Goal: Task Accomplishment & Management: Use online tool/utility

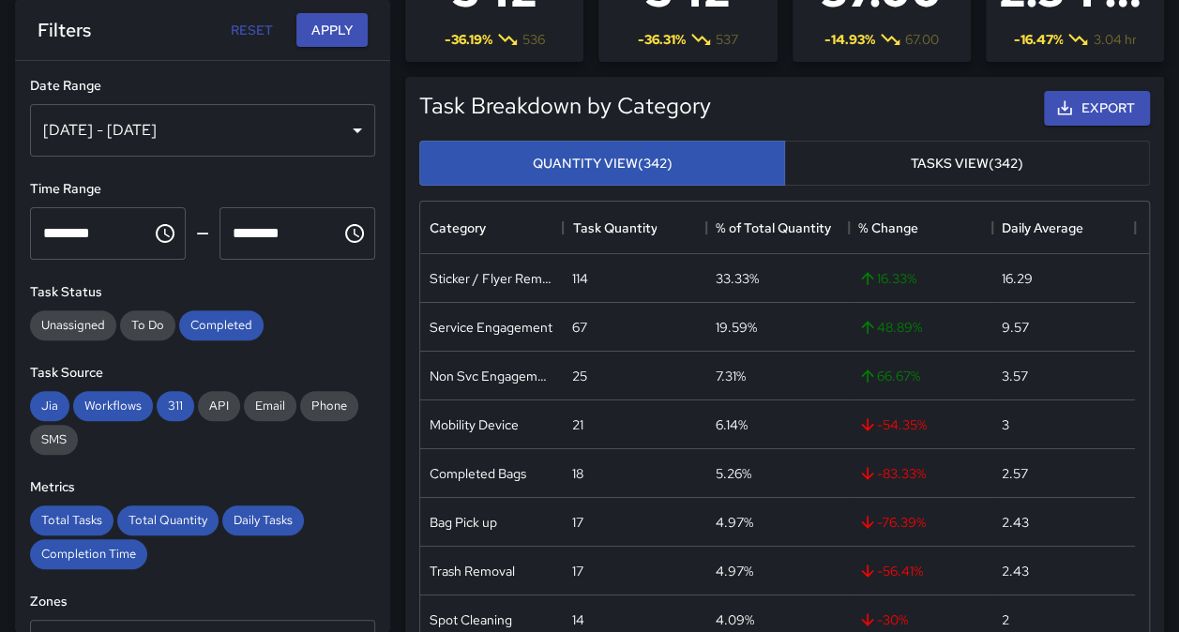
scroll to position [1711, 0]
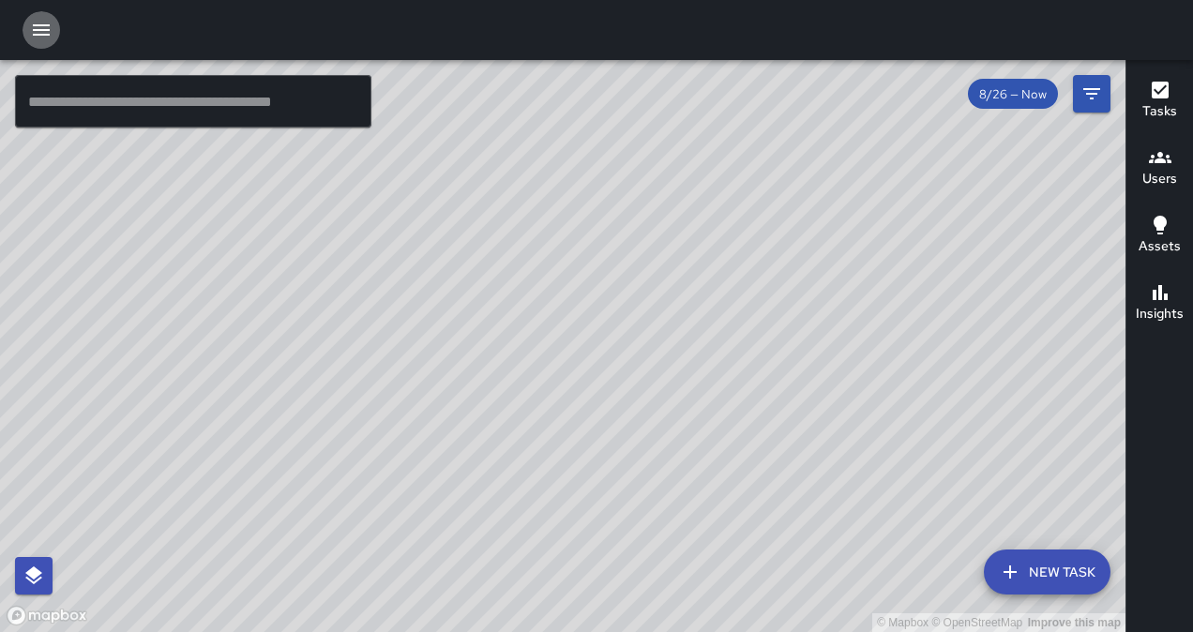
click at [34, 34] on icon "button" at bounding box center [41, 29] width 17 height 11
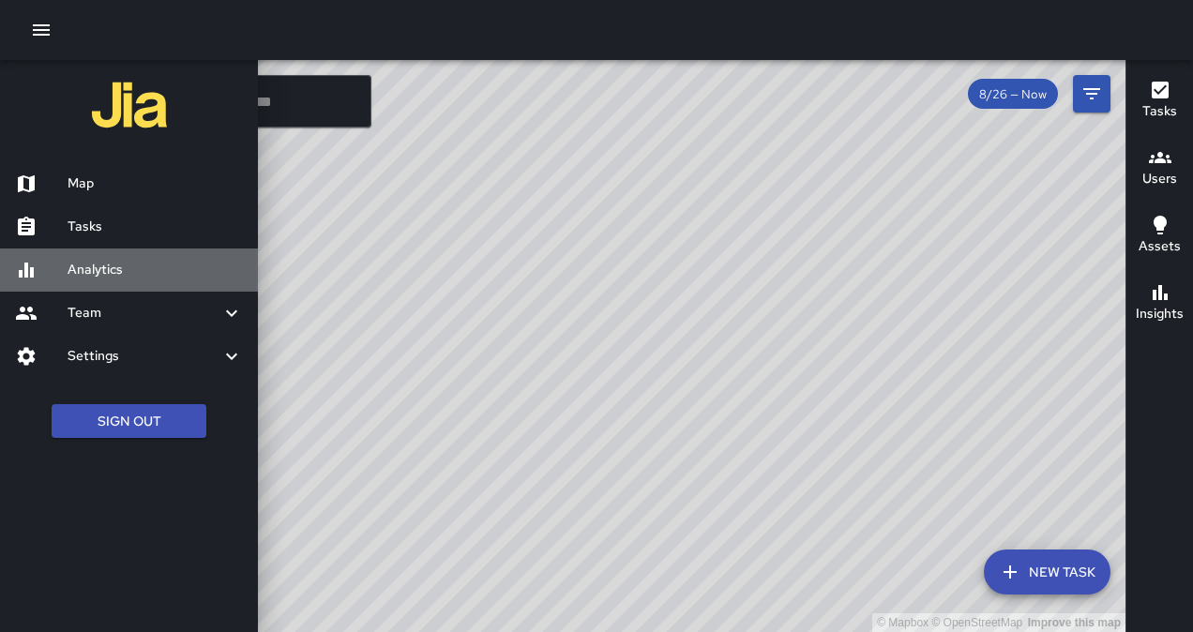
click at [84, 262] on h6 "Analytics" at bounding box center [155, 270] width 175 height 21
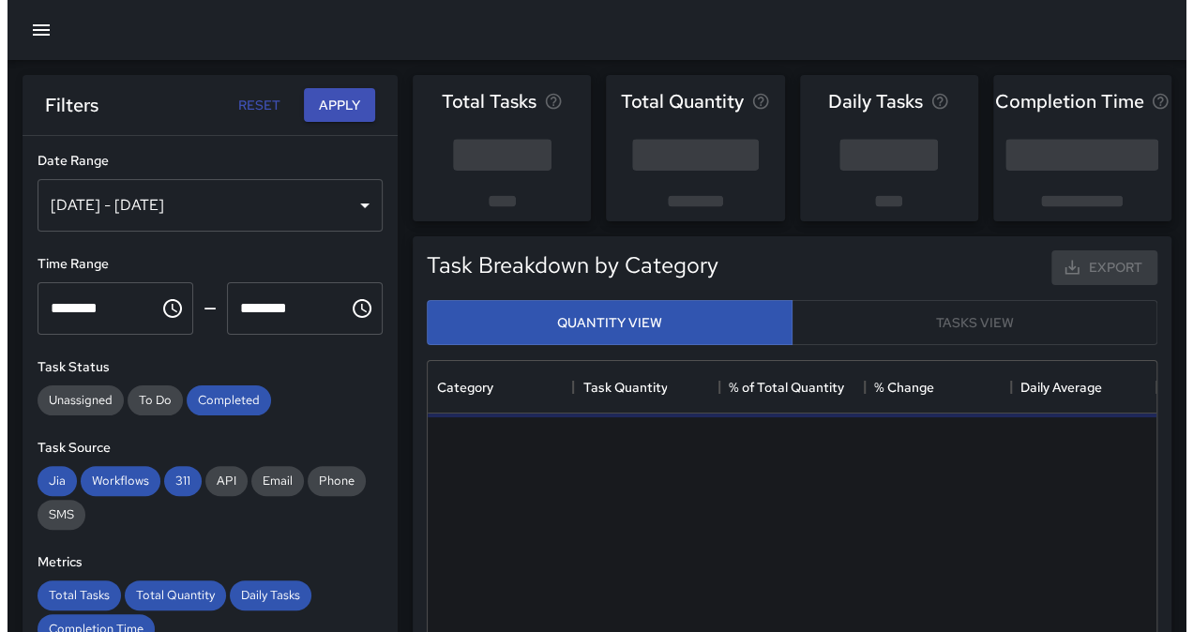
scroll to position [547, 715]
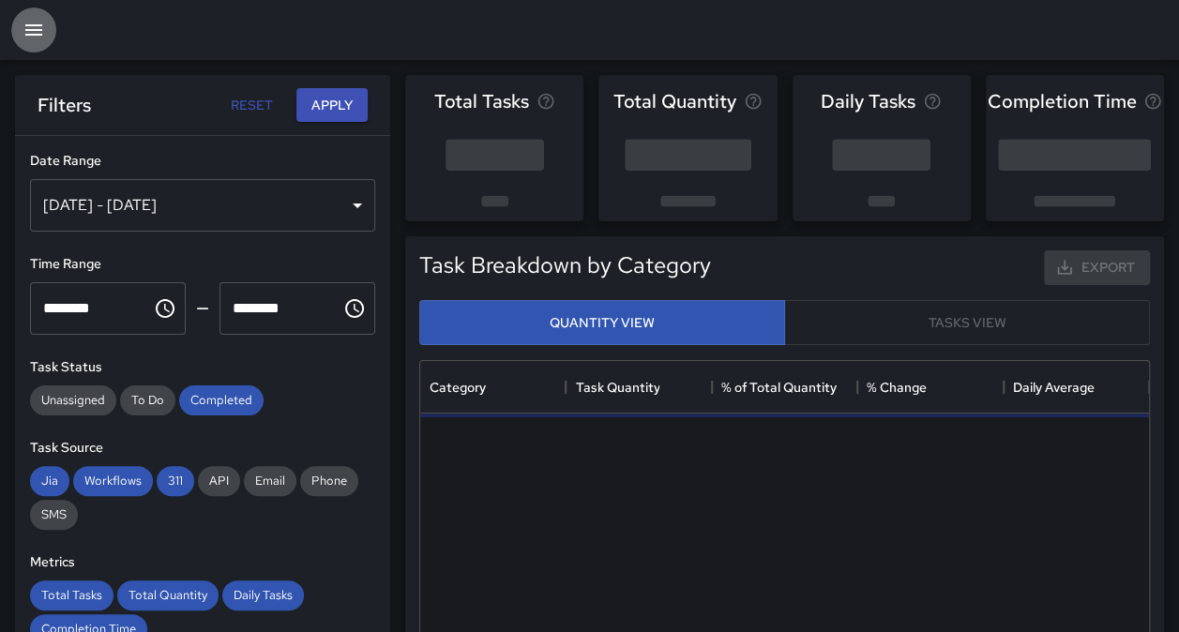
click at [36, 39] on icon "button" at bounding box center [34, 30] width 23 height 23
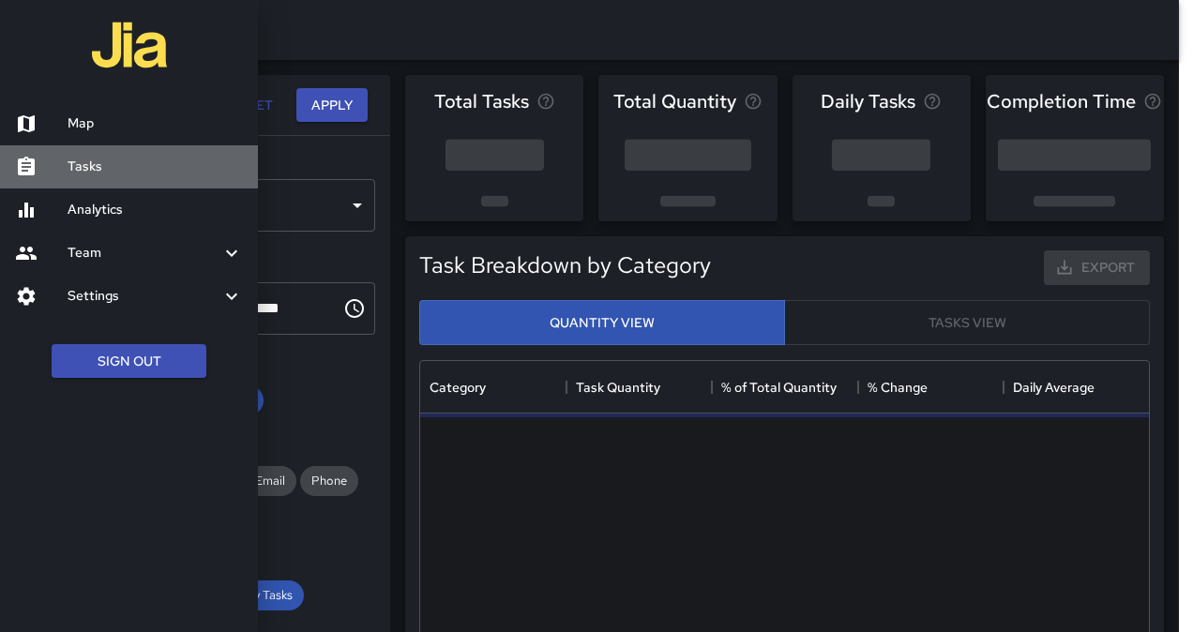
click at [92, 170] on h6 "Tasks" at bounding box center [155, 167] width 175 height 21
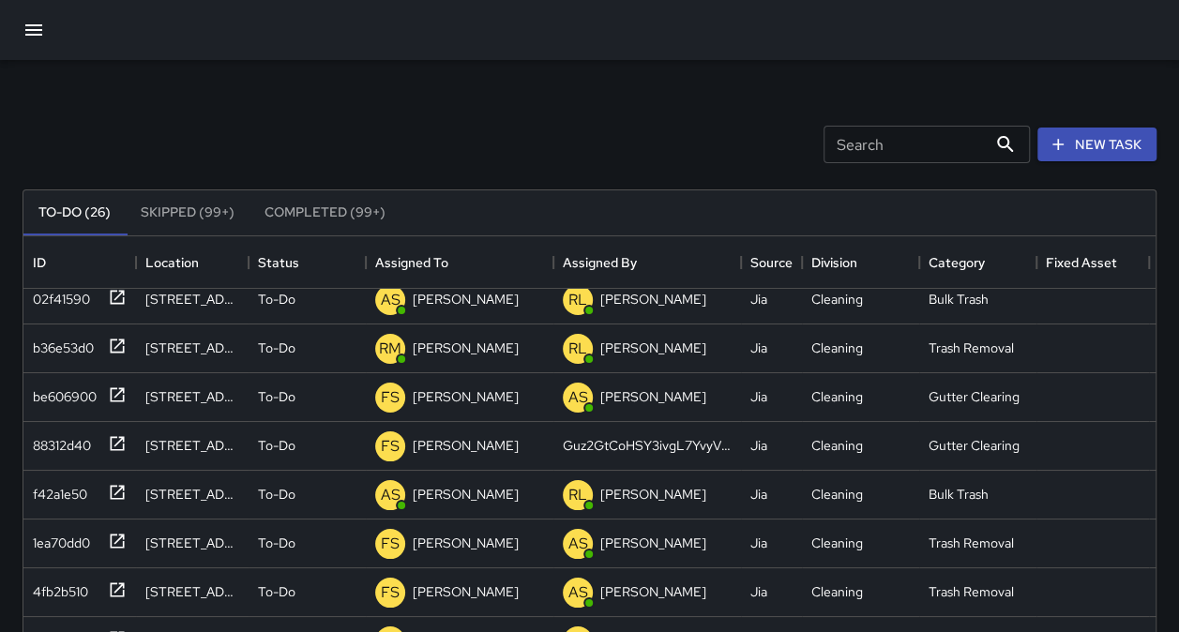
scroll to position [69, 0]
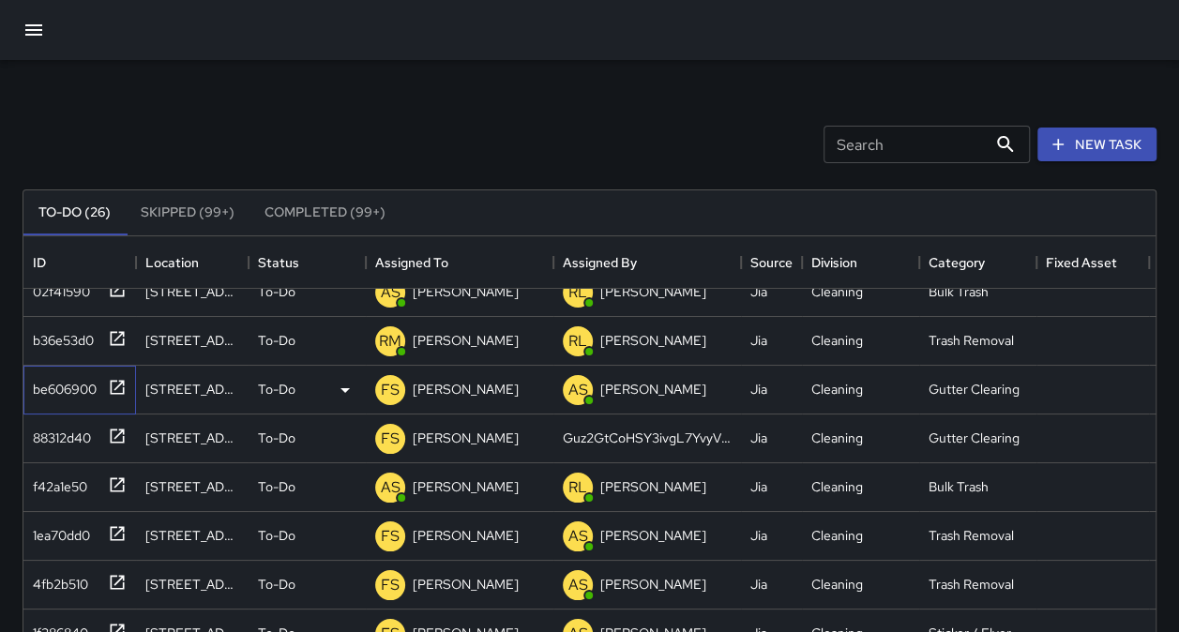
click at [54, 391] on div "be606900" at bounding box center [60, 385] width 71 height 26
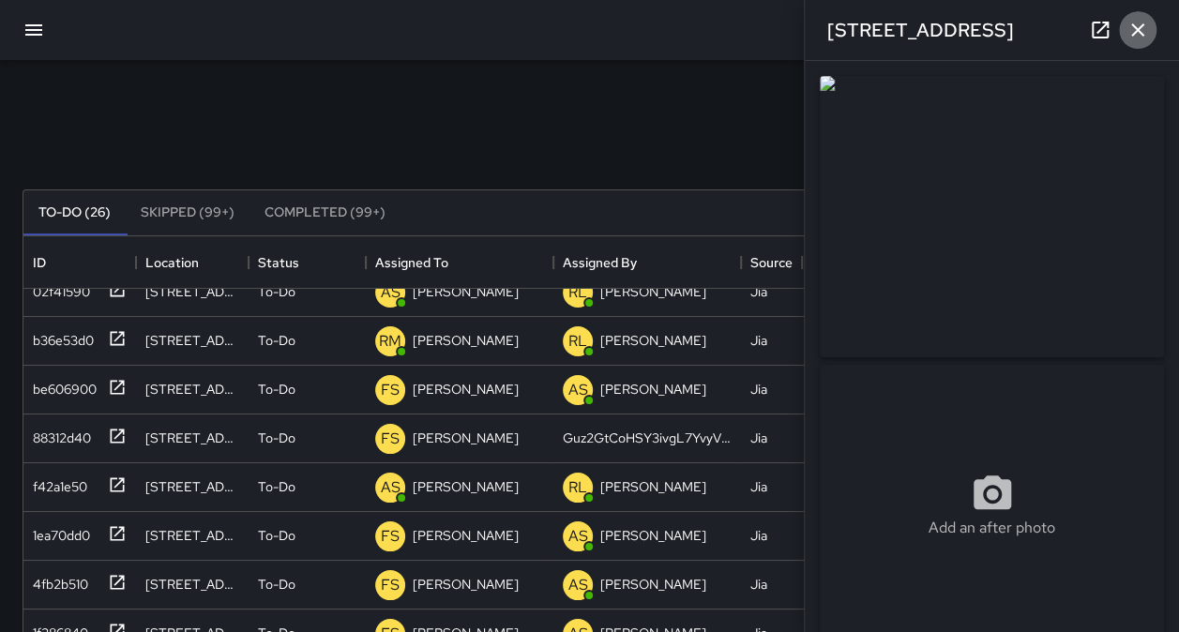
click at [1142, 26] on icon "button" at bounding box center [1137, 30] width 23 height 23
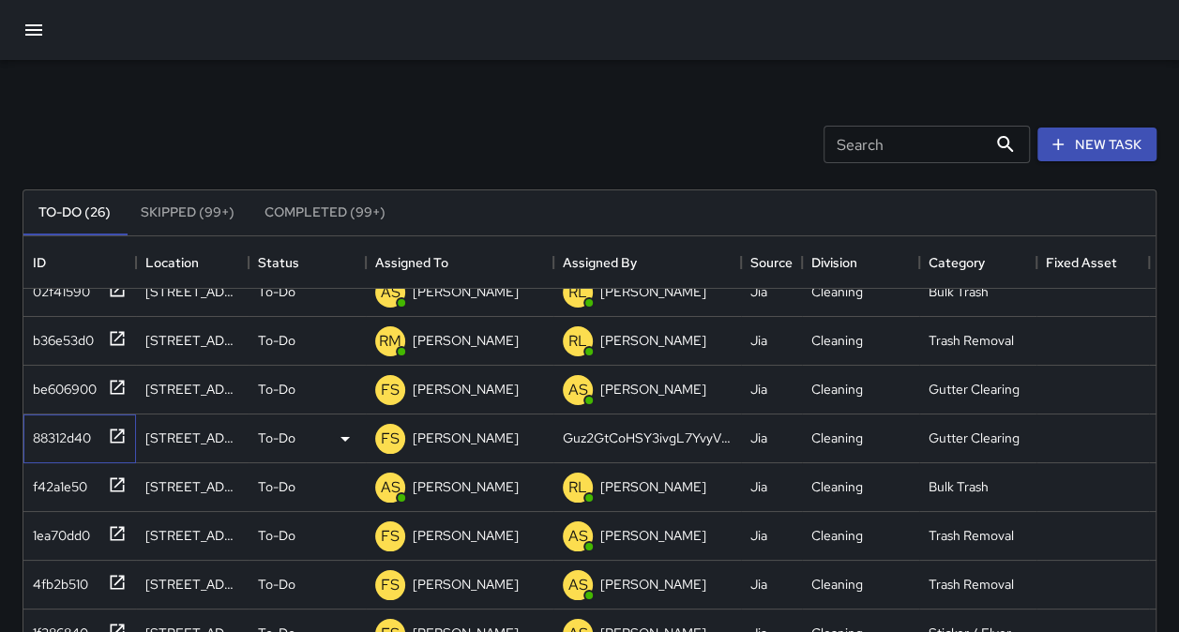
click at [65, 430] on div "88312d40" at bounding box center [58, 434] width 66 height 26
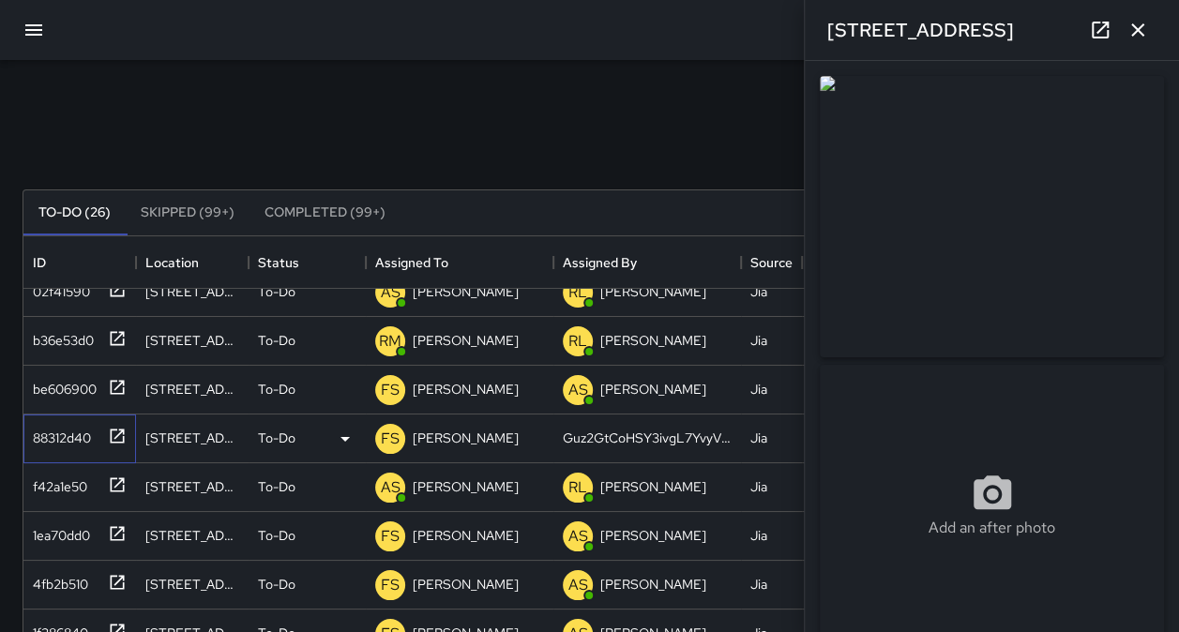
type input "**********"
click at [58, 480] on div "f42a1e50" at bounding box center [56, 483] width 62 height 26
type input "**********"
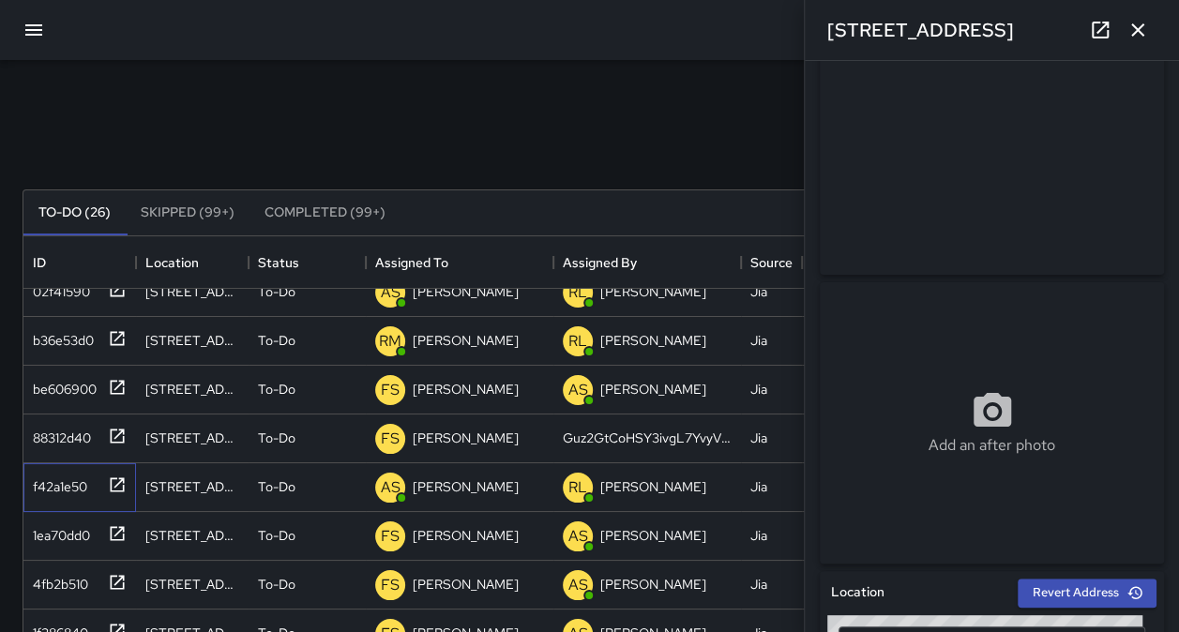
scroll to position [0, 0]
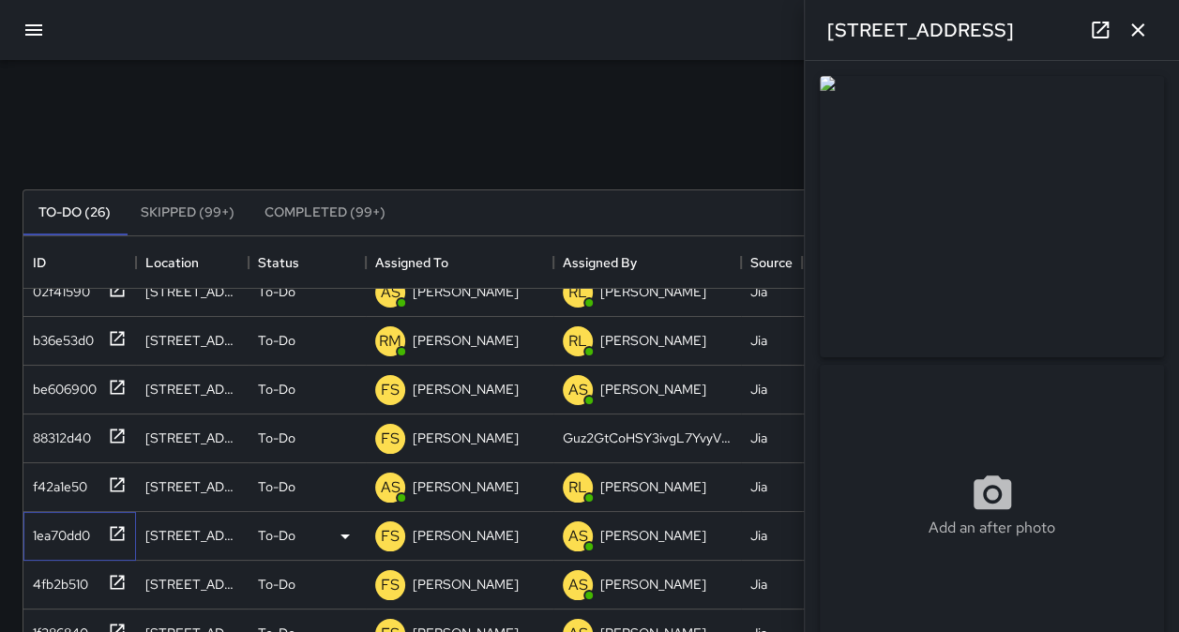
click at [76, 537] on div "1ea70dd0" at bounding box center [57, 532] width 65 height 26
click at [61, 589] on div "4fb2b510" at bounding box center [56, 580] width 63 height 26
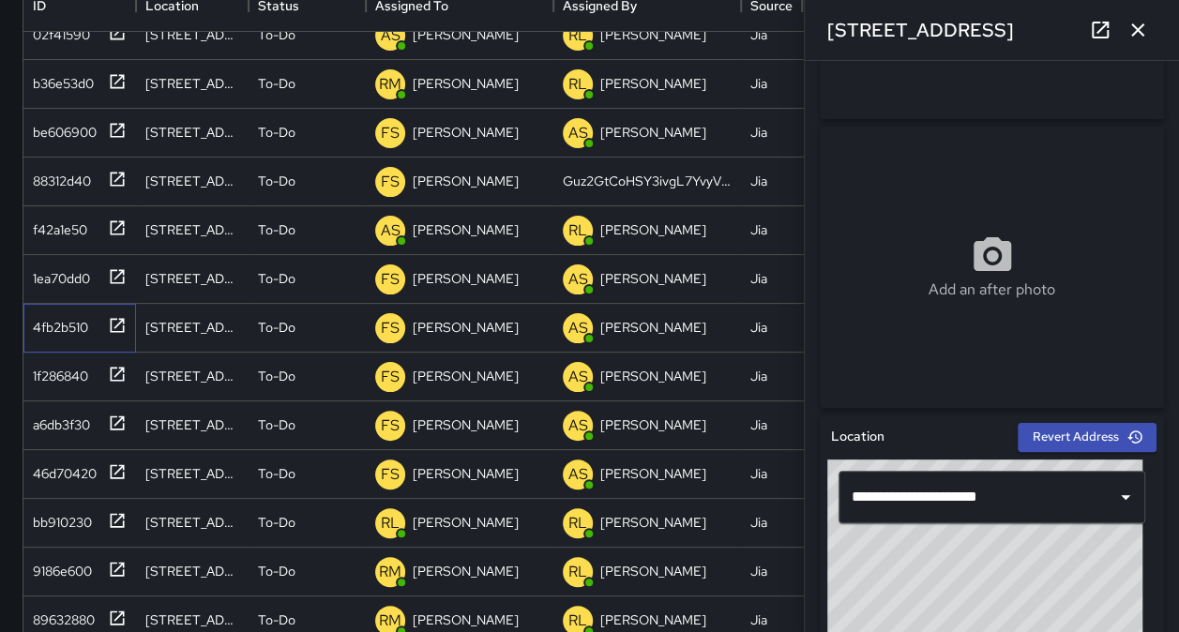
scroll to position [256, 0]
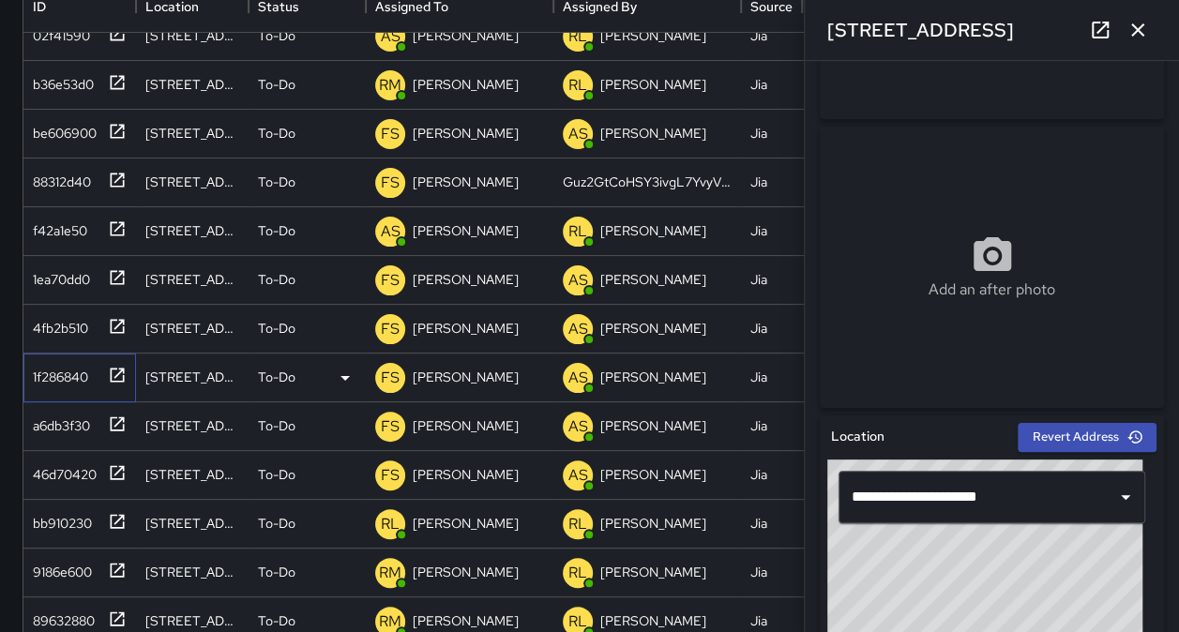
click at [68, 383] on div "1f286840" at bounding box center [56, 373] width 63 height 26
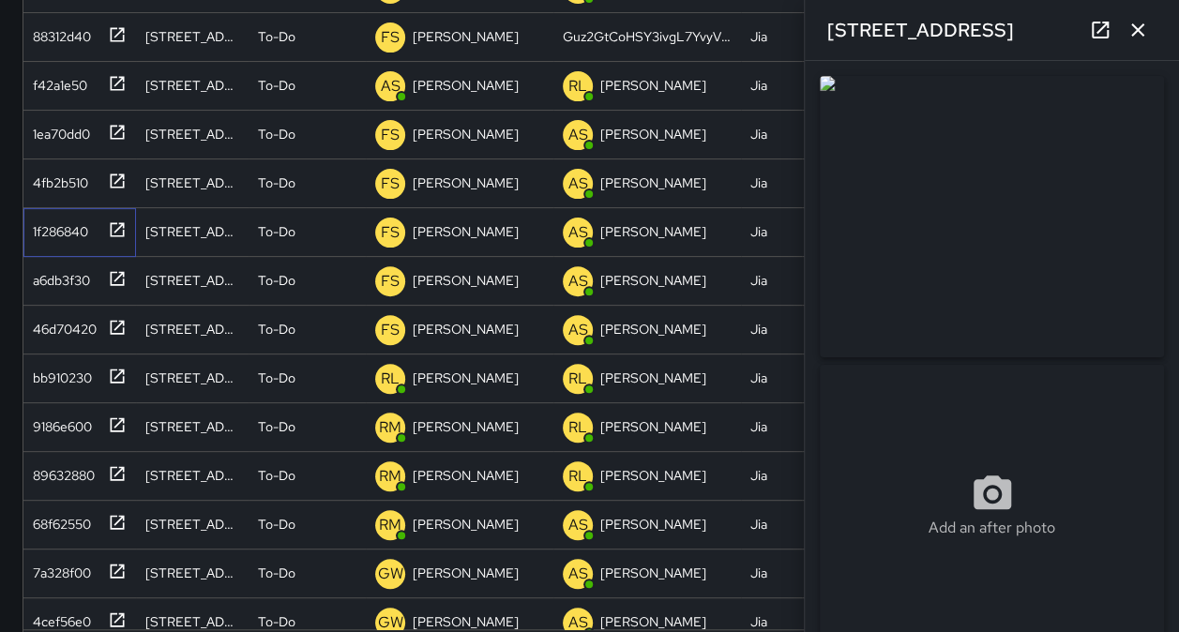
scroll to position [409, 0]
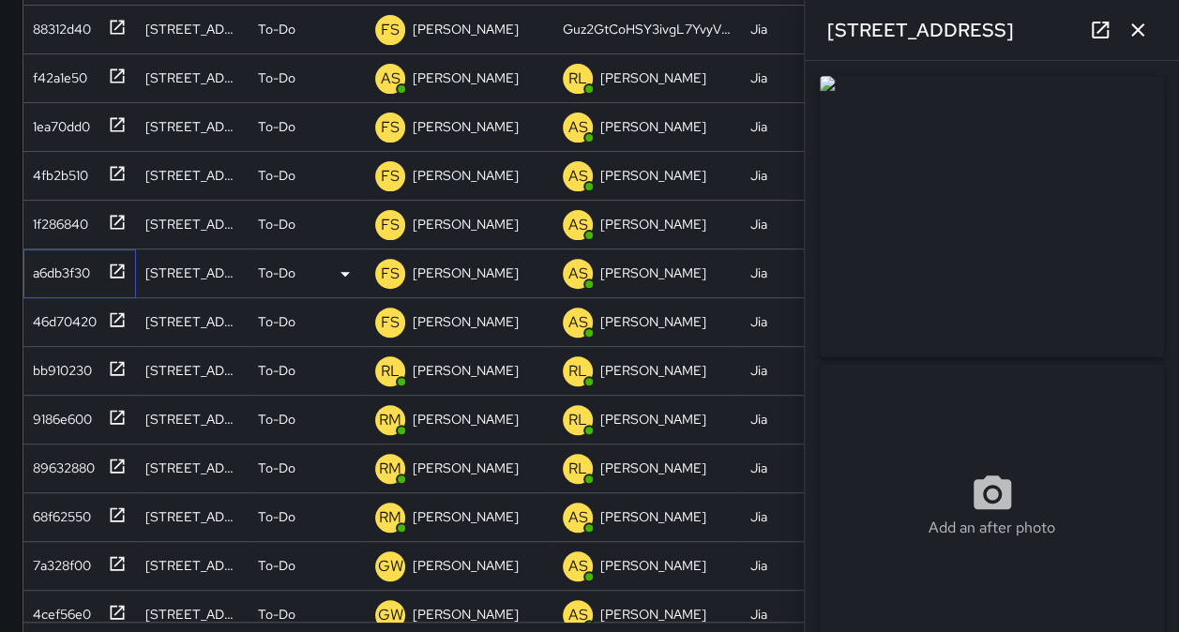
click at [36, 268] on div "a6db3f30" at bounding box center [57, 269] width 65 height 26
type input "**********"
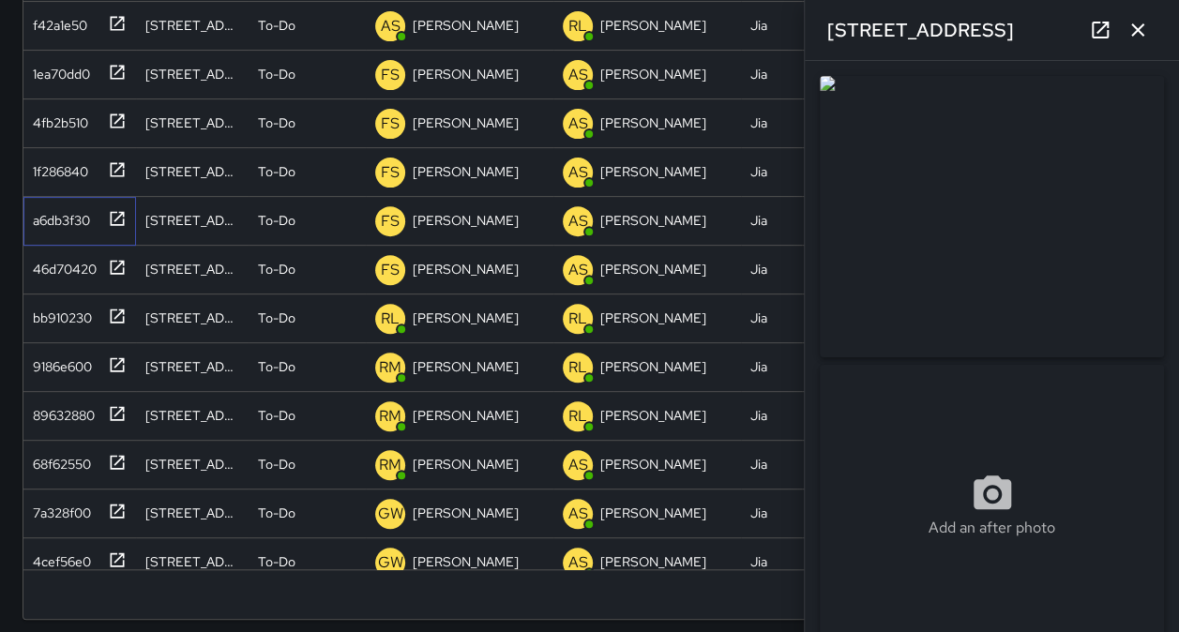
scroll to position [469, 0]
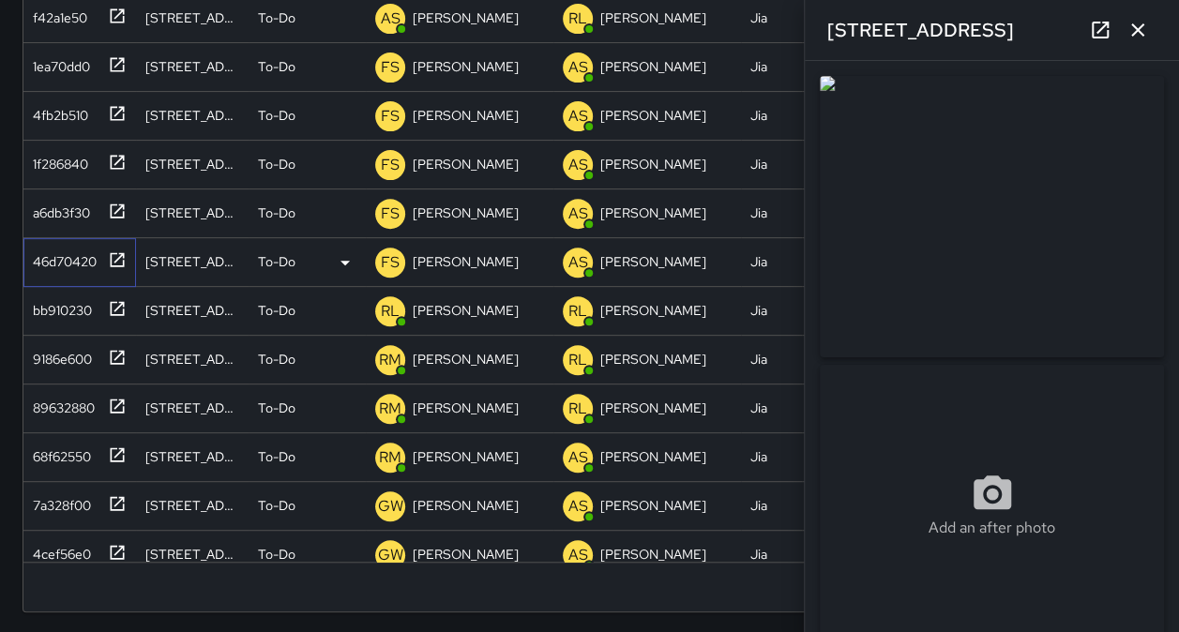
click at [34, 261] on div "46d70420" at bounding box center [60, 258] width 71 height 26
click at [44, 306] on div "bb910230" at bounding box center [58, 307] width 67 height 26
type input "**********"
click at [1006, 230] on img at bounding box center [992, 216] width 344 height 281
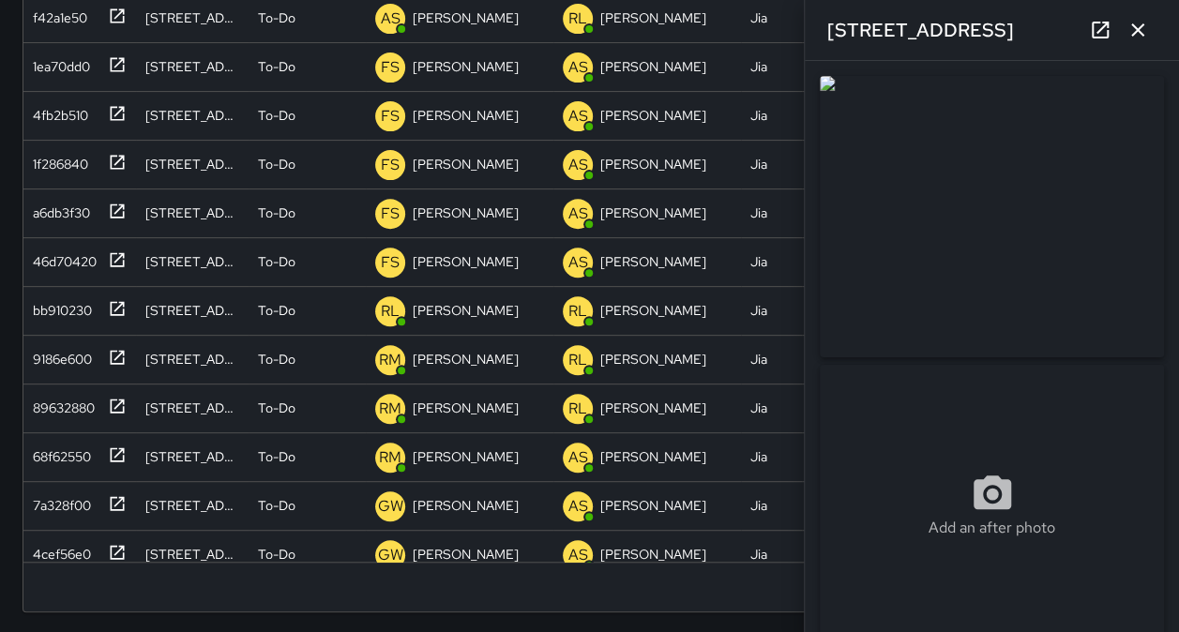
click at [1035, 251] on img at bounding box center [992, 216] width 344 height 281
click at [1038, 255] on img at bounding box center [992, 216] width 344 height 281
click at [56, 363] on div "9186e600" at bounding box center [58, 355] width 67 height 26
type input "**********"
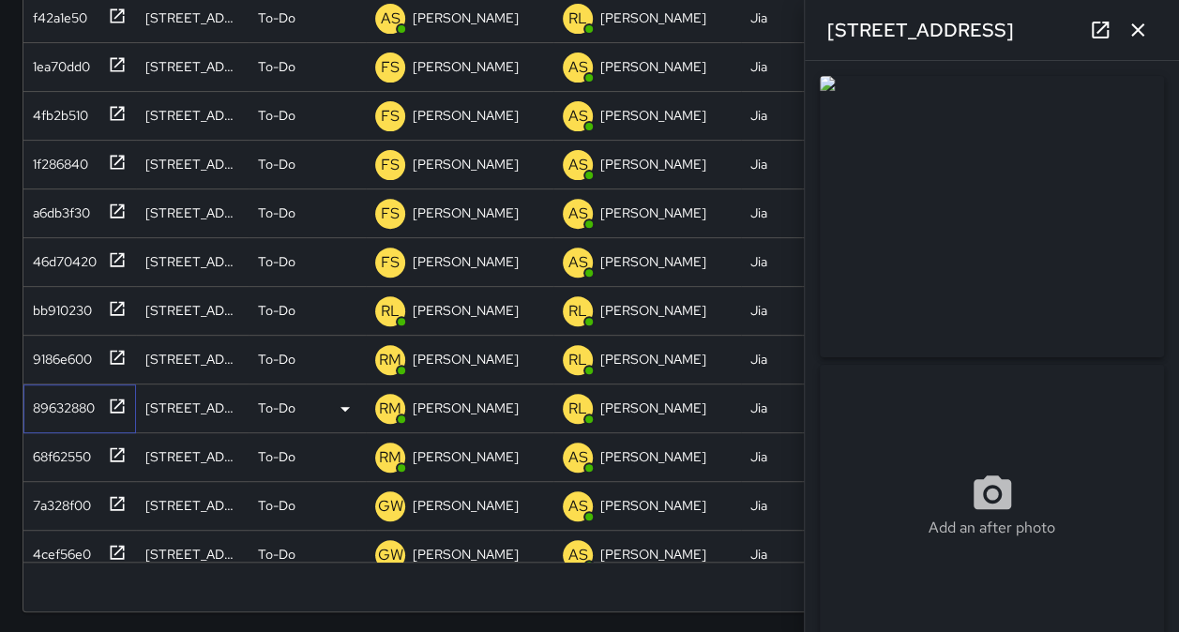
click at [50, 407] on div "89632880" at bounding box center [59, 404] width 69 height 26
click at [43, 453] on div "68f62550" at bounding box center [58, 453] width 66 height 26
type input "**********"
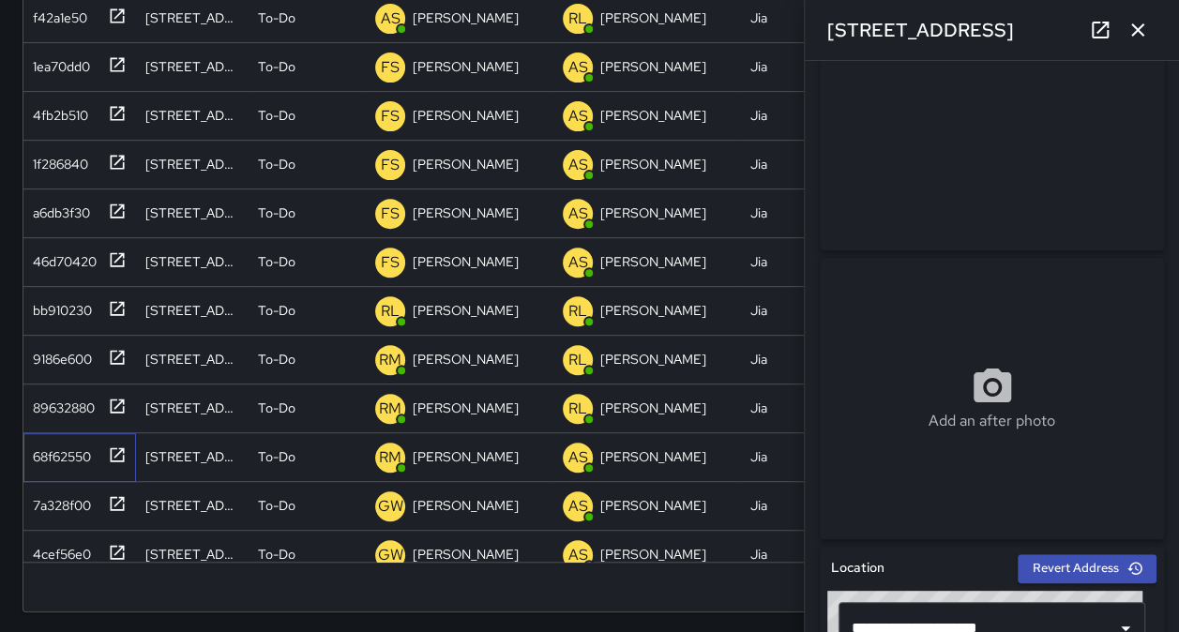
scroll to position [114, 0]
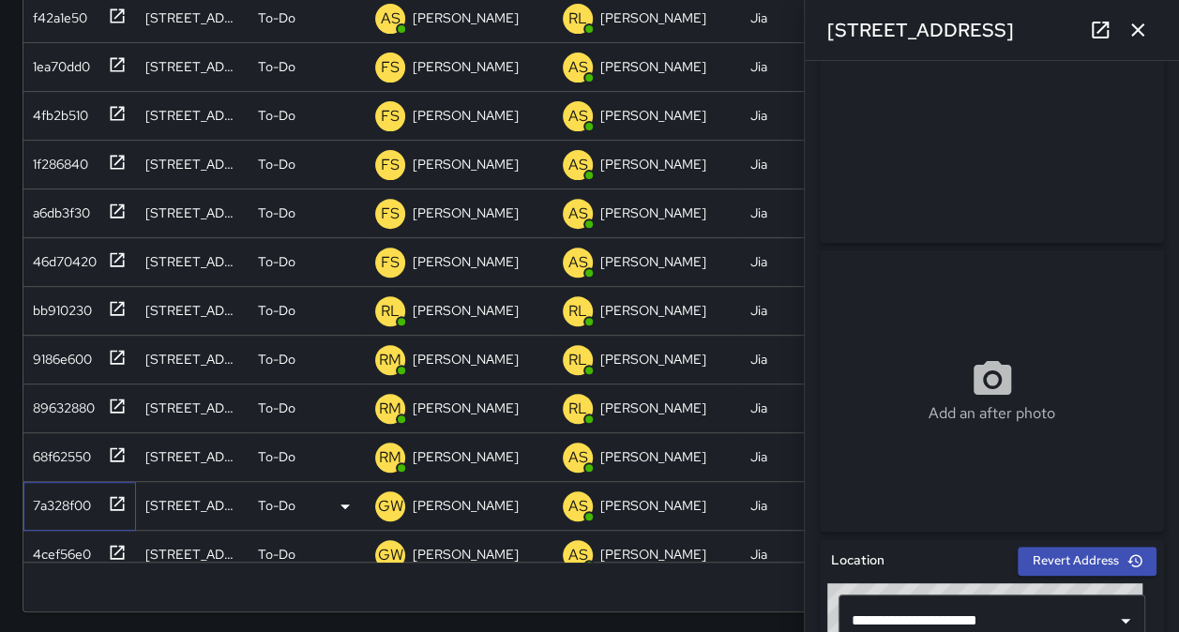
click at [35, 516] on div "7a328f00" at bounding box center [75, 502] width 101 height 31
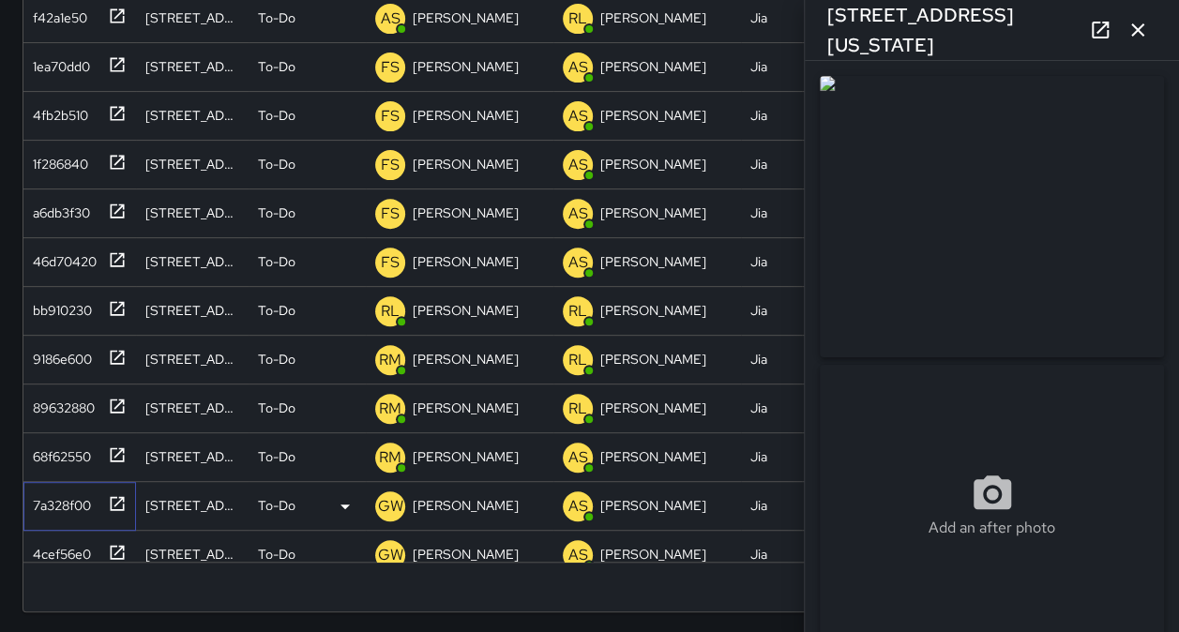
type input "**********"
click at [1137, 28] on icon "button" at bounding box center [1137, 29] width 13 height 13
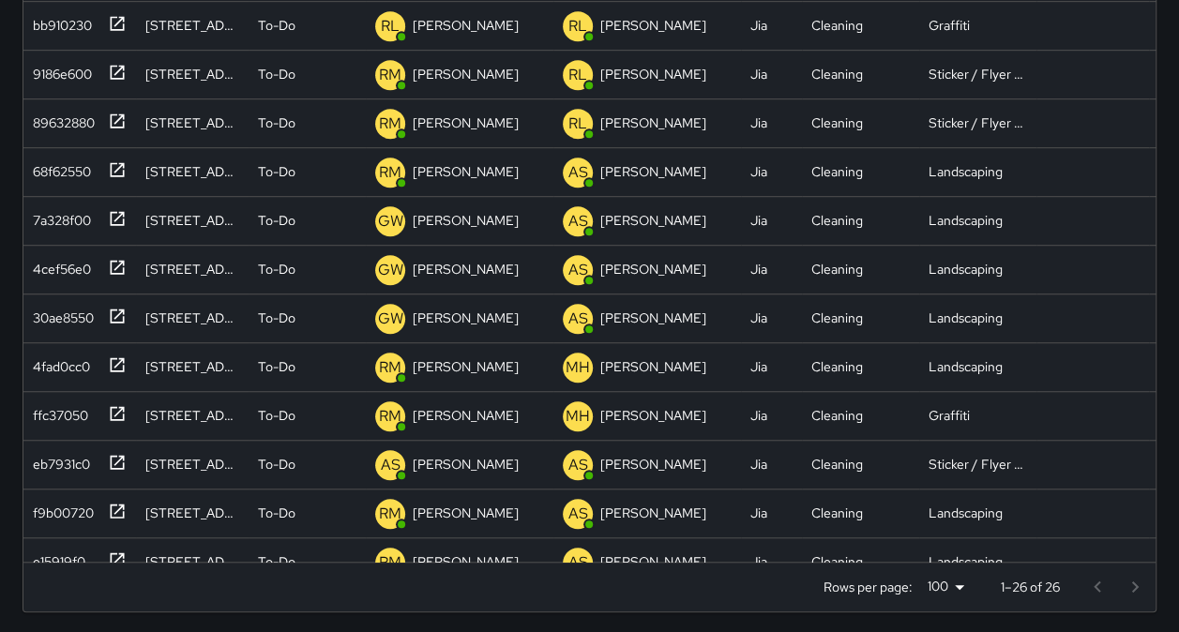
scroll to position [336, 0]
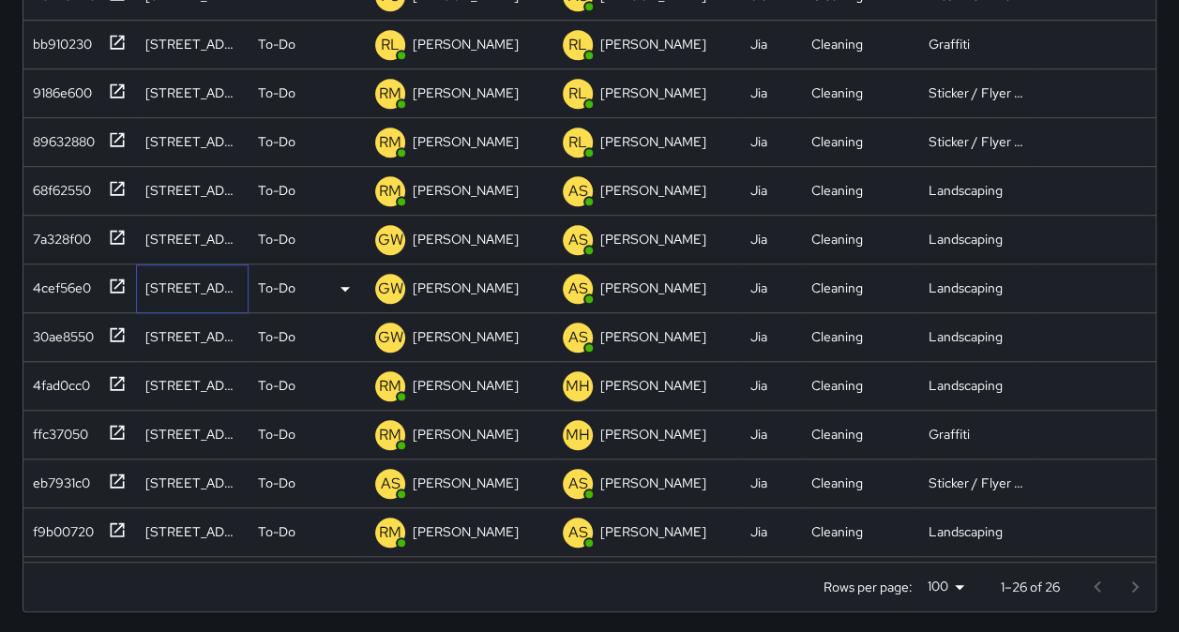
click at [163, 285] on div "[STREET_ADDRESS][US_STATE]" at bounding box center [192, 288] width 94 height 19
click at [53, 285] on div "4cef56e0" at bounding box center [58, 284] width 66 height 26
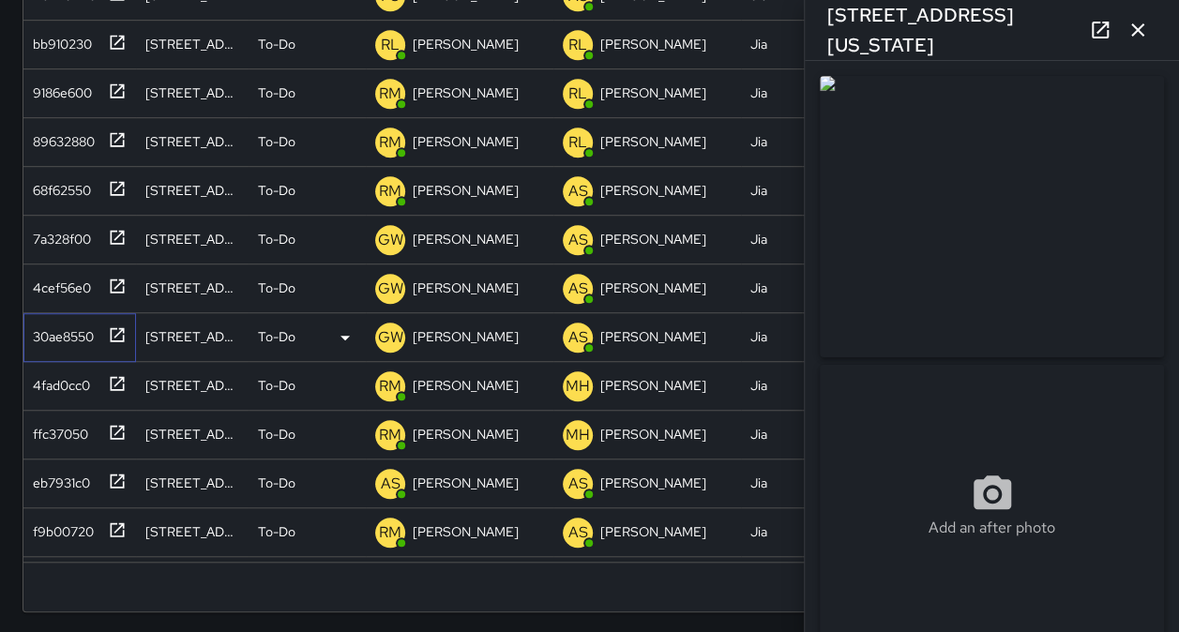
click at [53, 343] on div "30ae8550" at bounding box center [59, 333] width 68 height 26
click at [56, 381] on div "4fad0cc0" at bounding box center [57, 382] width 65 height 26
click at [57, 446] on div "ffc37050" at bounding box center [79, 435] width 113 height 49
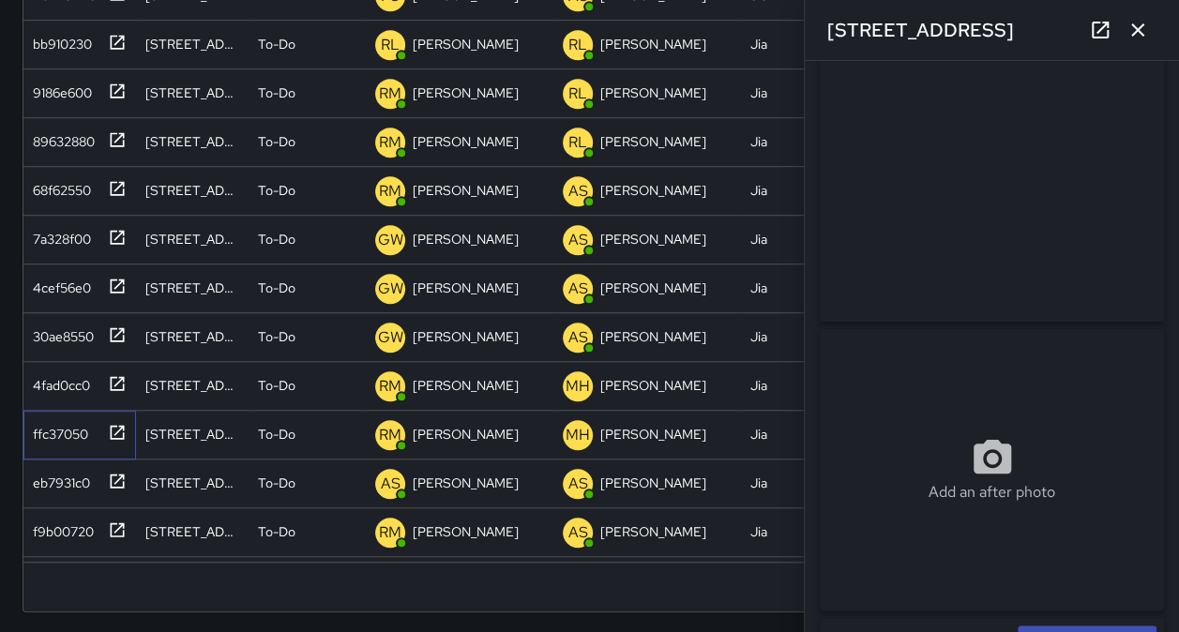
scroll to position [475, 0]
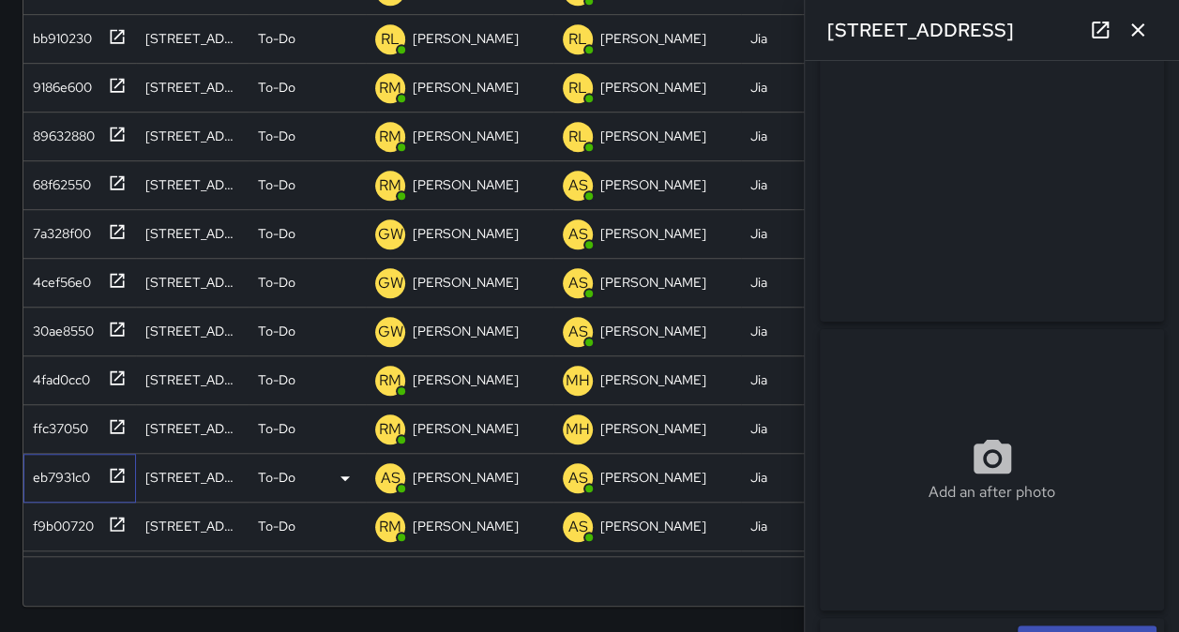
click at [79, 469] on div "eb7931c0" at bounding box center [57, 473] width 65 height 26
type input "**********"
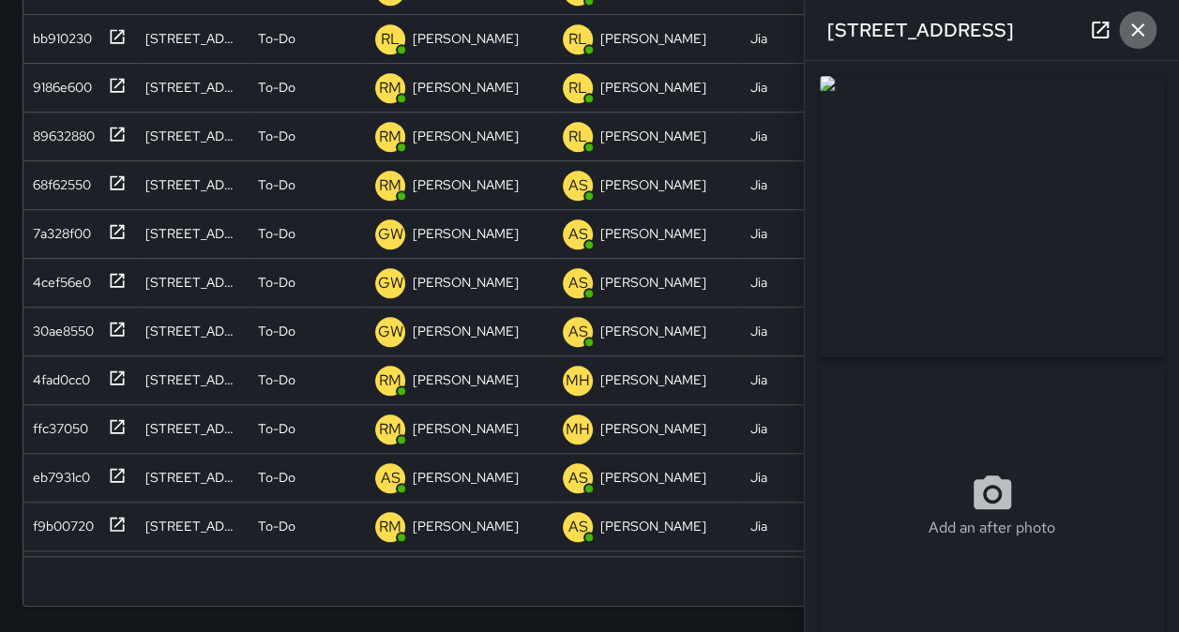
click at [1134, 41] on button "button" at bounding box center [1138, 30] width 38 height 38
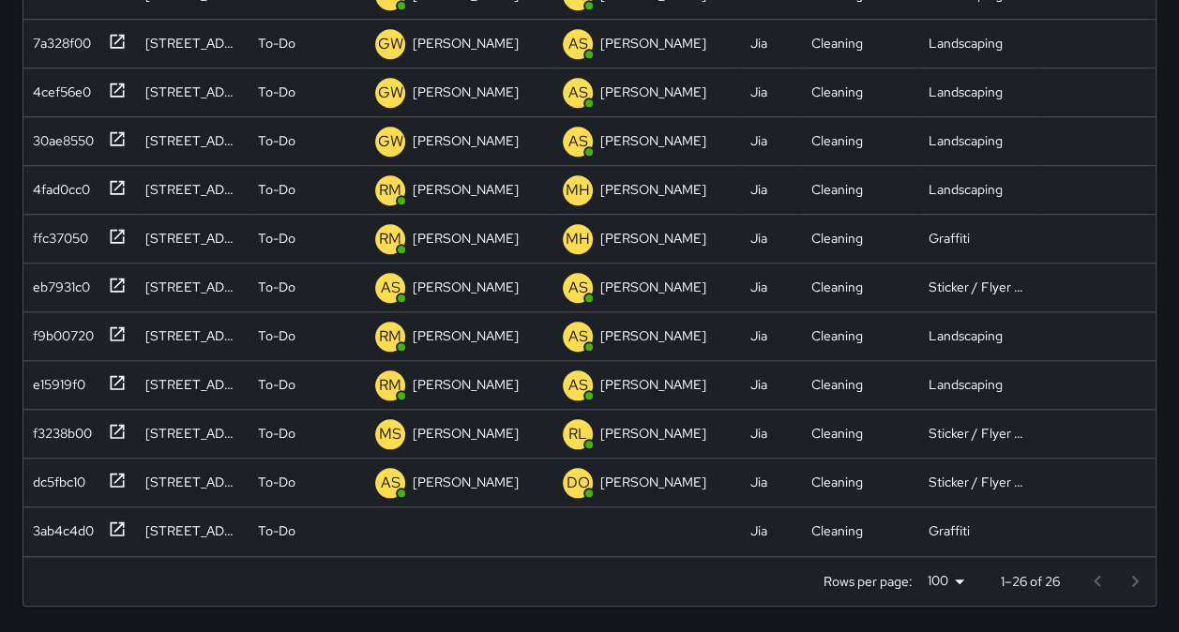
scroll to position [540, 0]
click at [56, 368] on div "e15919f0" at bounding box center [55, 381] width 60 height 26
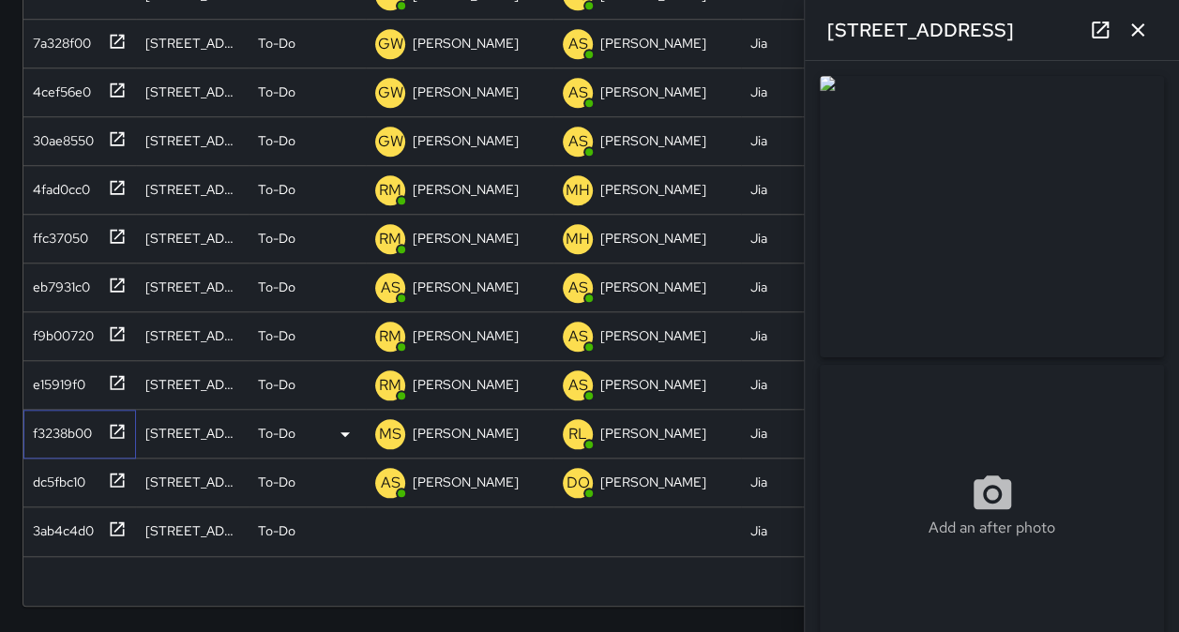
click at [53, 416] on div "f3238b00" at bounding box center [58, 429] width 67 height 26
click at [54, 472] on div "dc5fbc10" at bounding box center [55, 478] width 60 height 26
type input "**********"
click at [56, 440] on div "f3238b00" at bounding box center [79, 434] width 113 height 49
type input "**********"
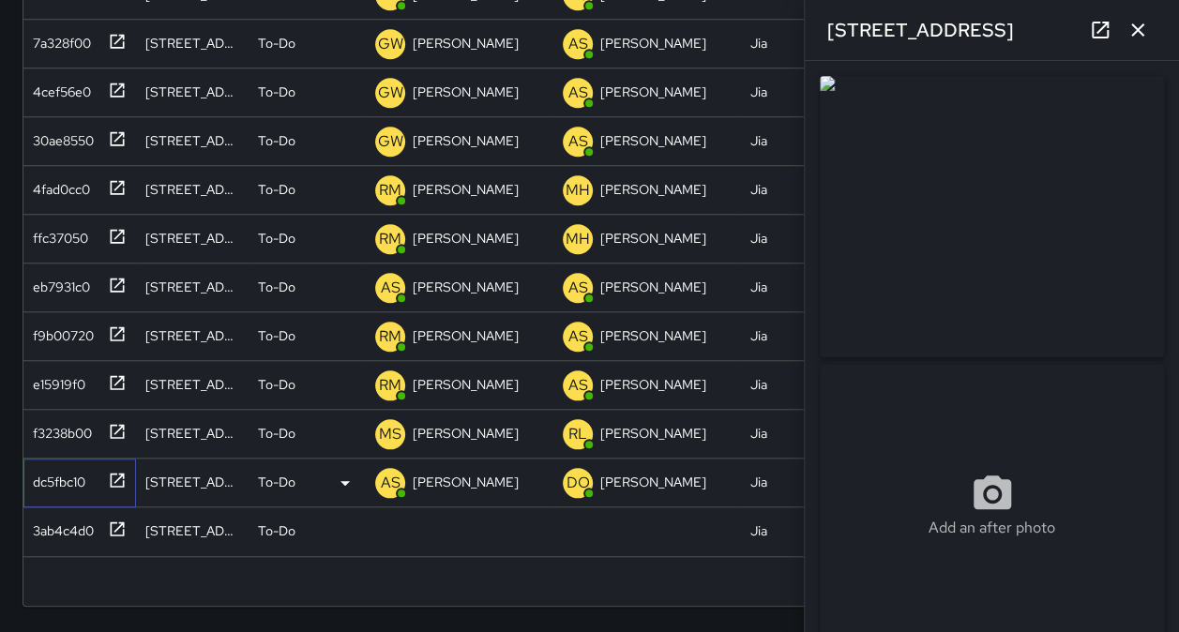
click at [50, 486] on div "dc5fbc10" at bounding box center [79, 483] width 113 height 49
click at [53, 518] on div "3ab4c4d0" at bounding box center [59, 527] width 68 height 26
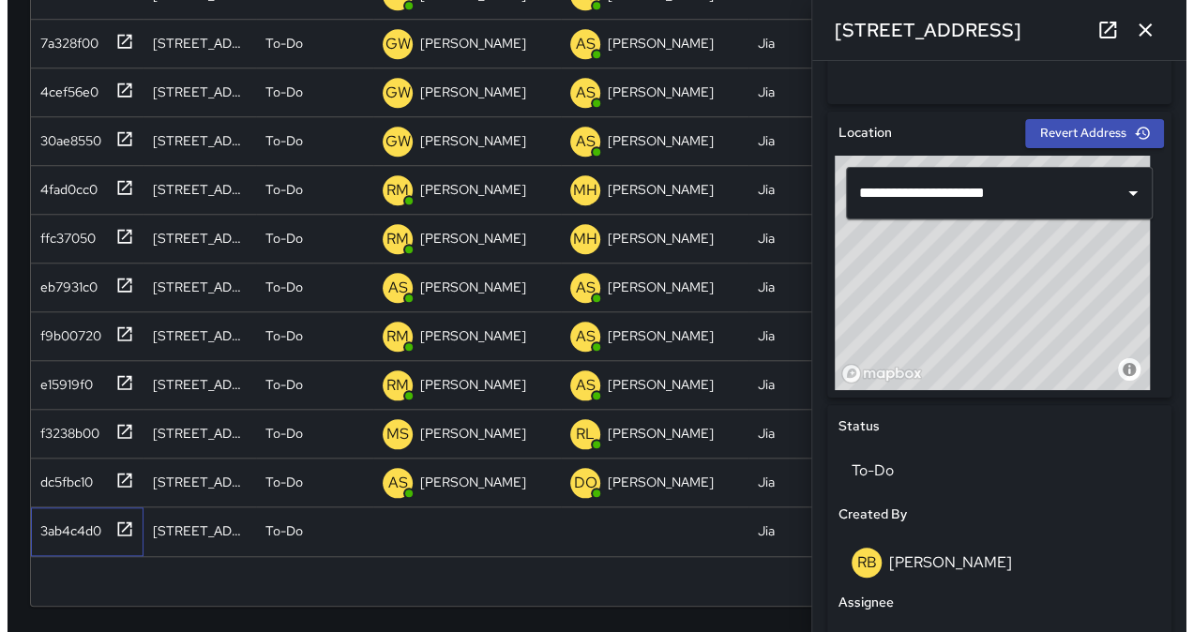
scroll to position [430, 0]
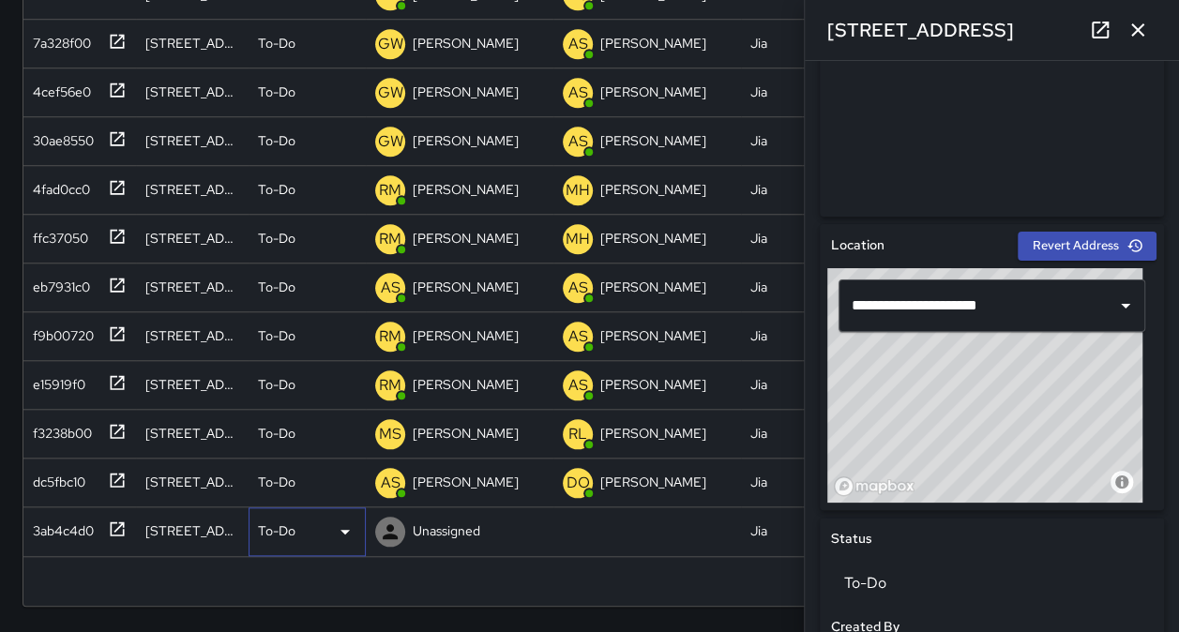
click at [332, 520] on div "To-Do" at bounding box center [307, 531] width 98 height 23
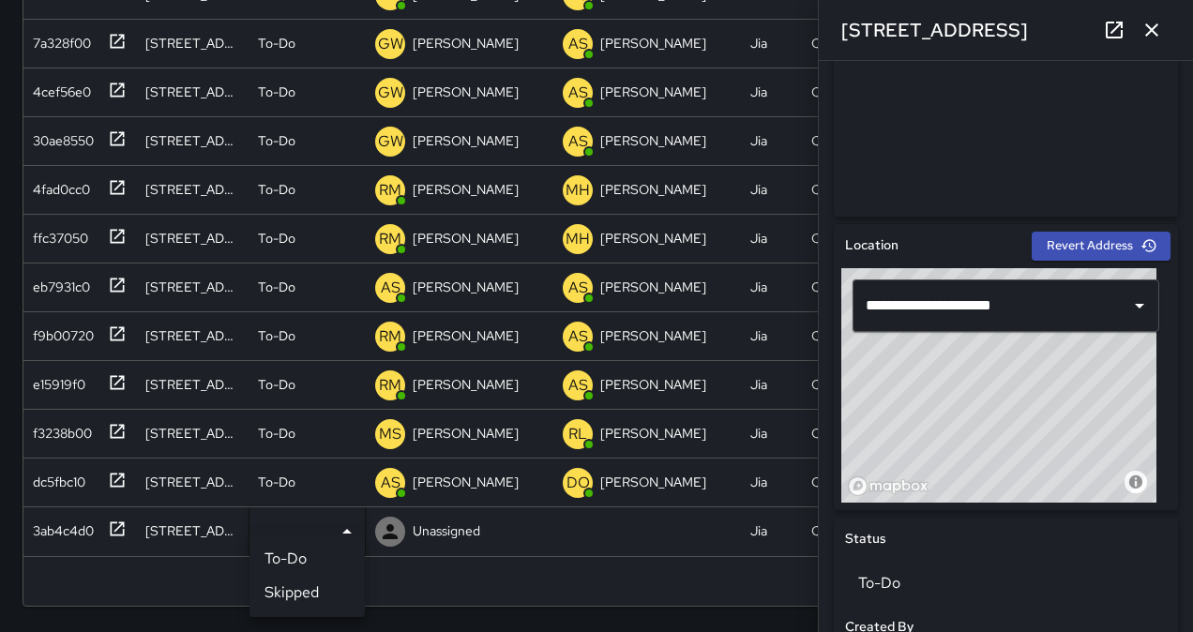
click at [333, 512] on div at bounding box center [596, 316] width 1193 height 632
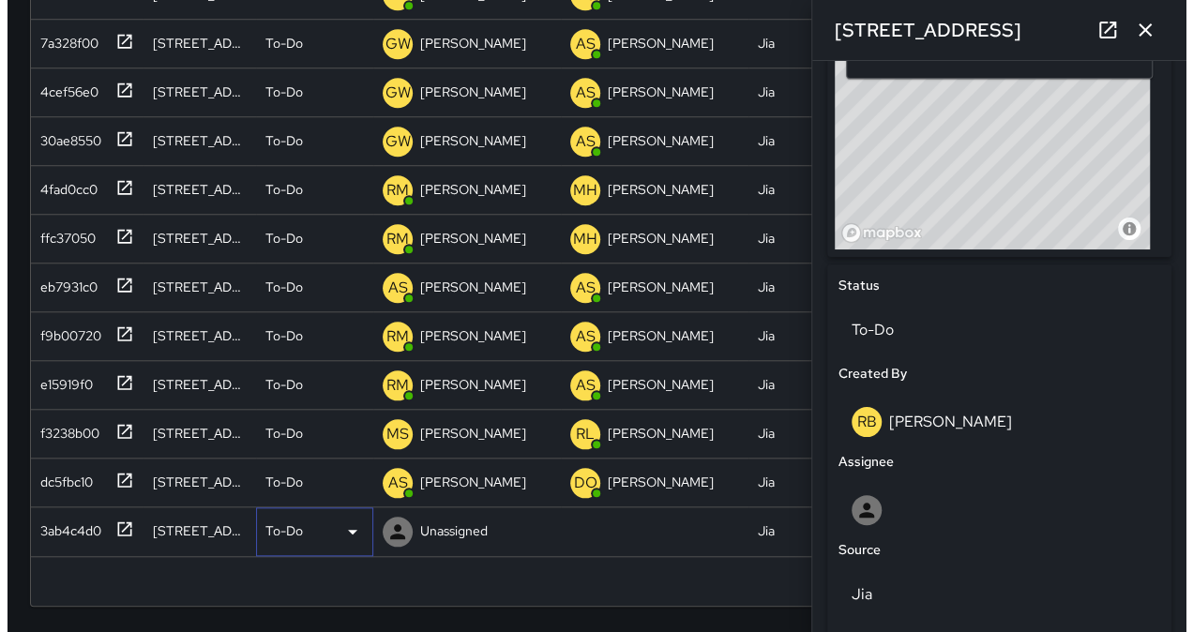
scroll to position [681, 0]
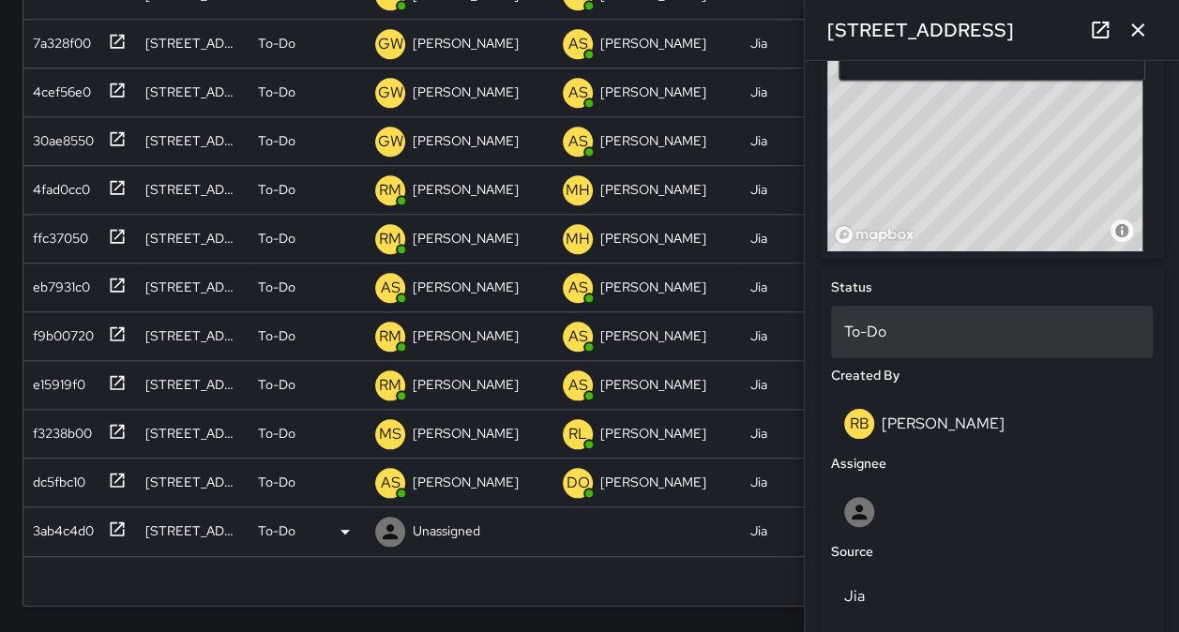
click at [1109, 321] on p "To-Do" at bounding box center [991, 332] width 295 height 23
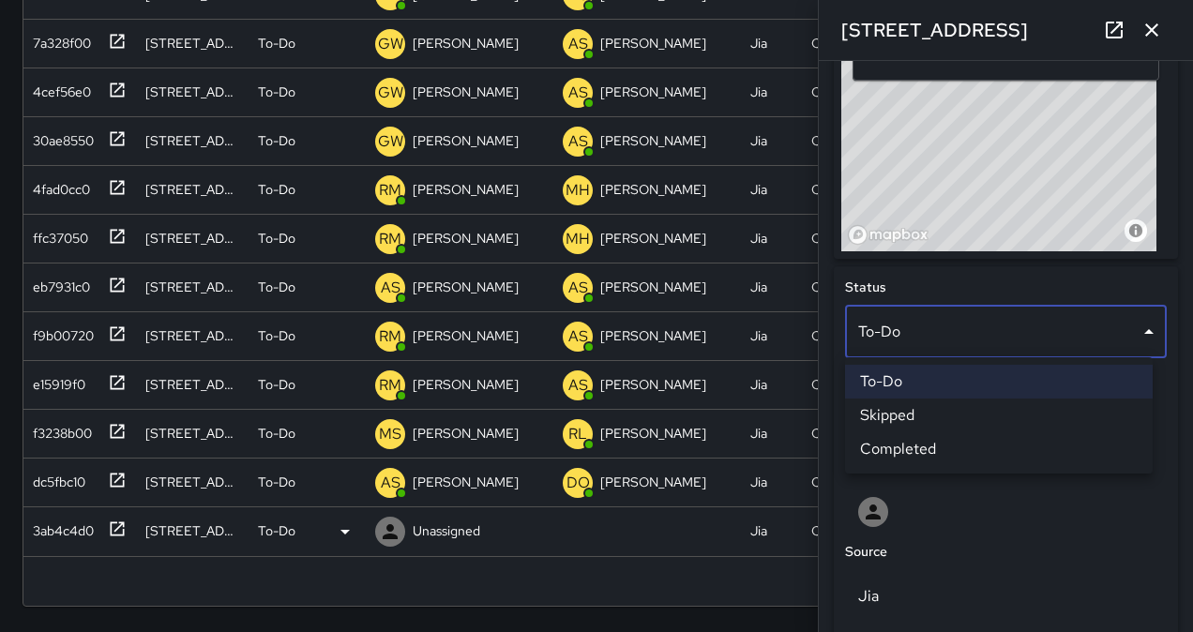
drag, startPoint x: 1014, startPoint y: 444, endPoint x: 1004, endPoint y: 416, distance: 28.8
click at [1004, 416] on ul "To-Do Skipped Completed" at bounding box center [999, 415] width 308 height 116
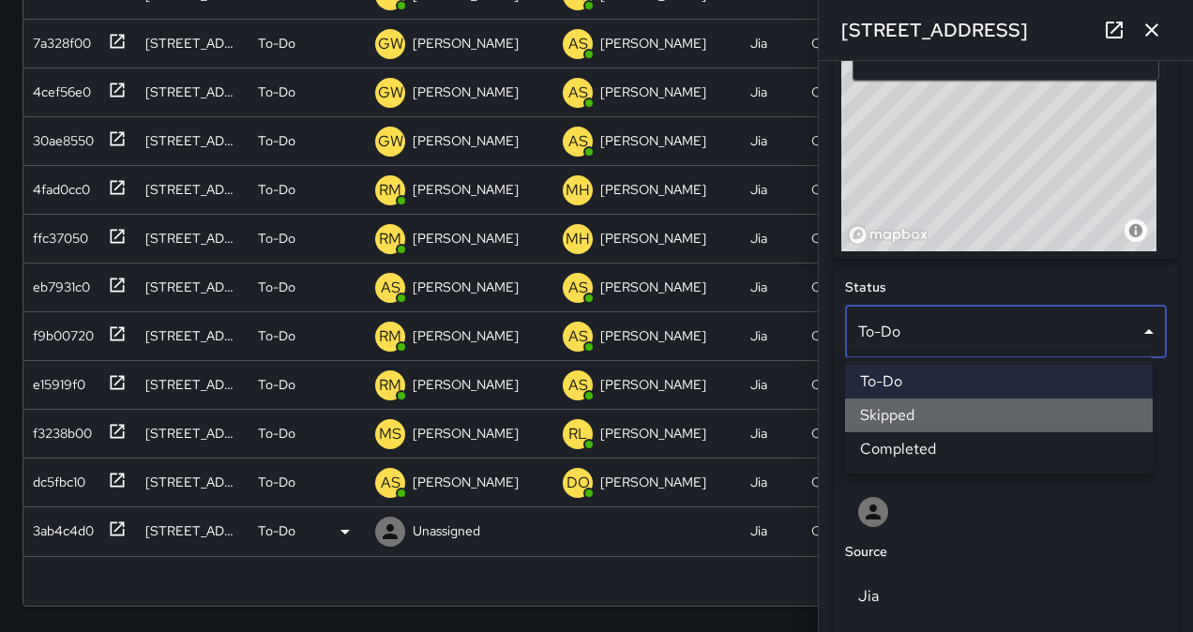
click at [1004, 416] on li "Skipped" at bounding box center [999, 416] width 308 height 34
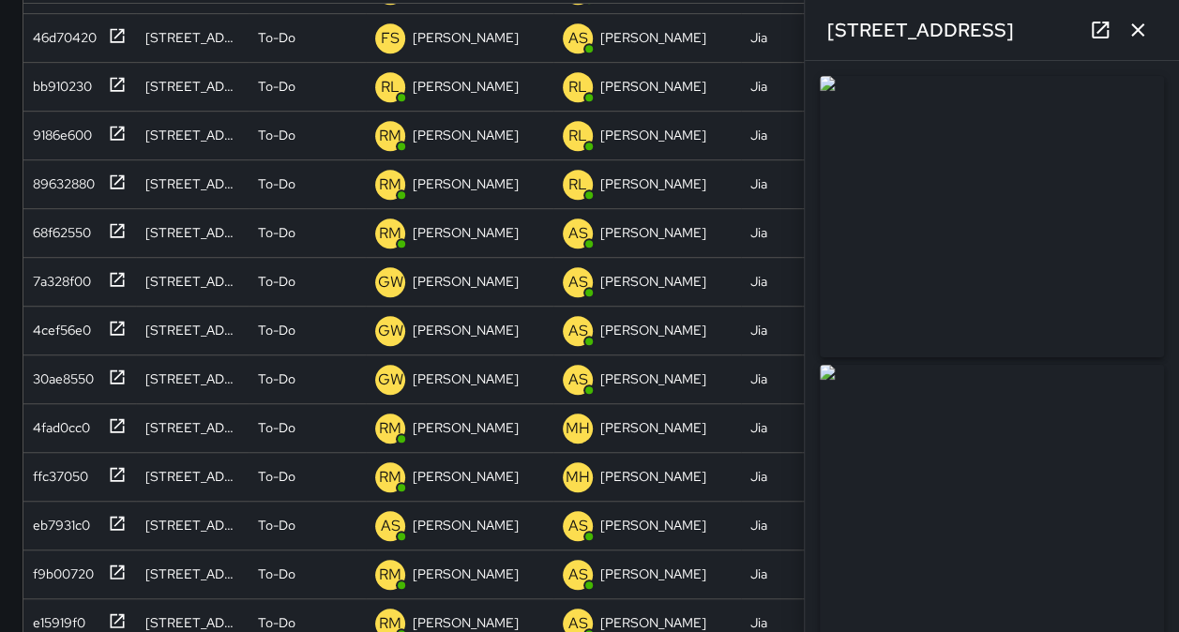
scroll to position [280, 0]
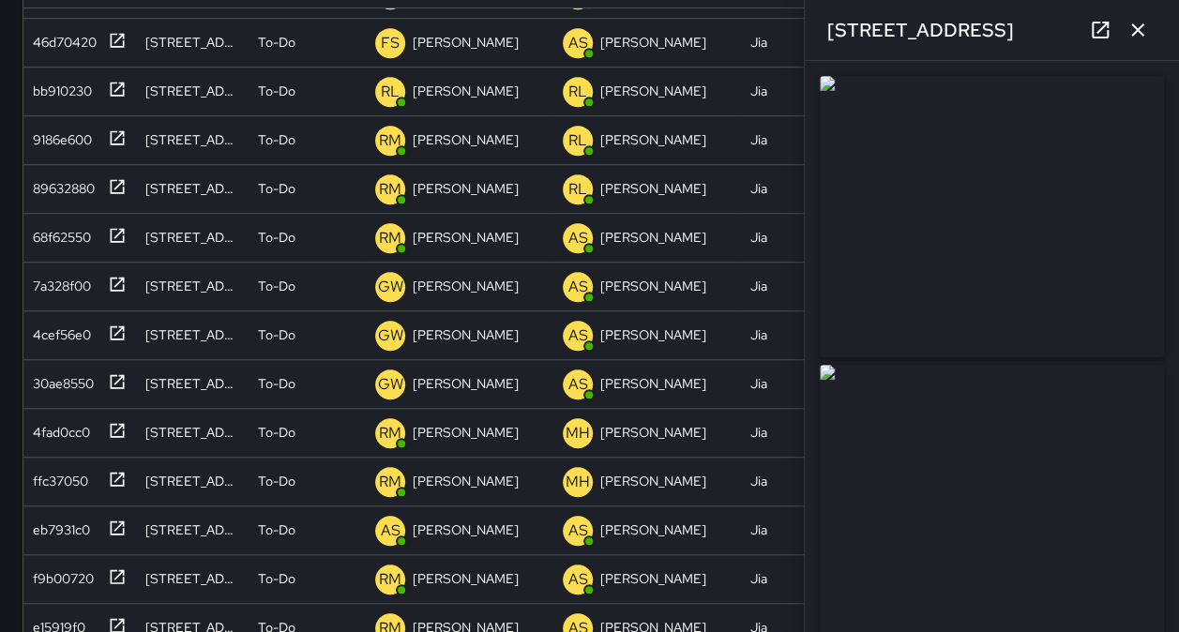
click at [1143, 37] on icon "button" at bounding box center [1137, 30] width 23 height 23
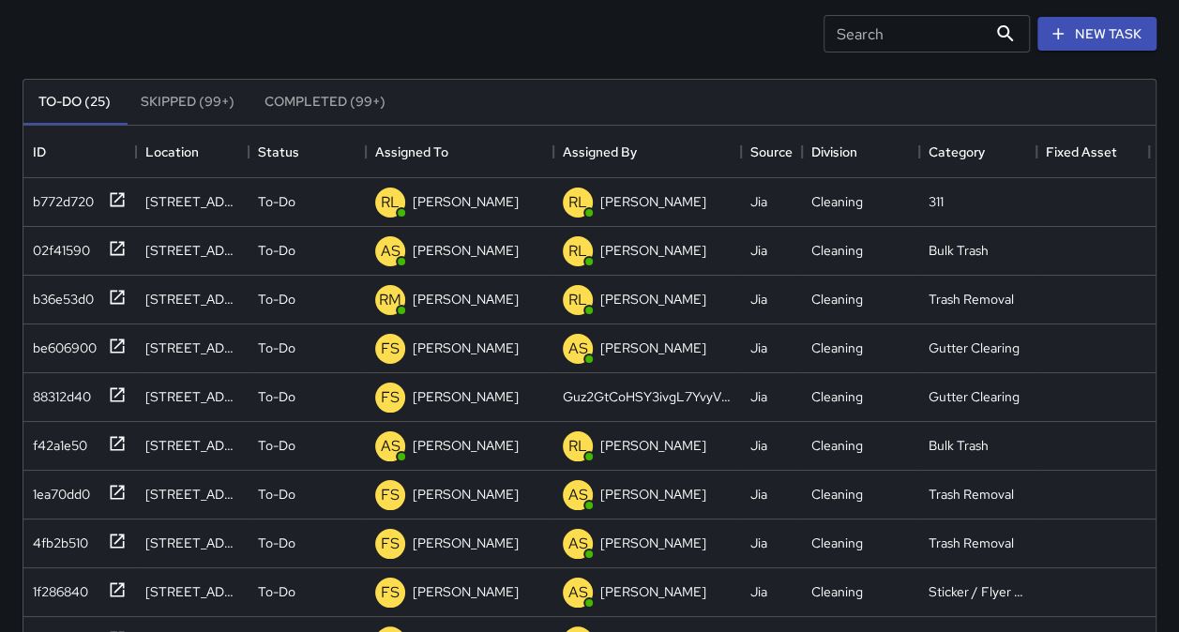
scroll to position [0, 0]
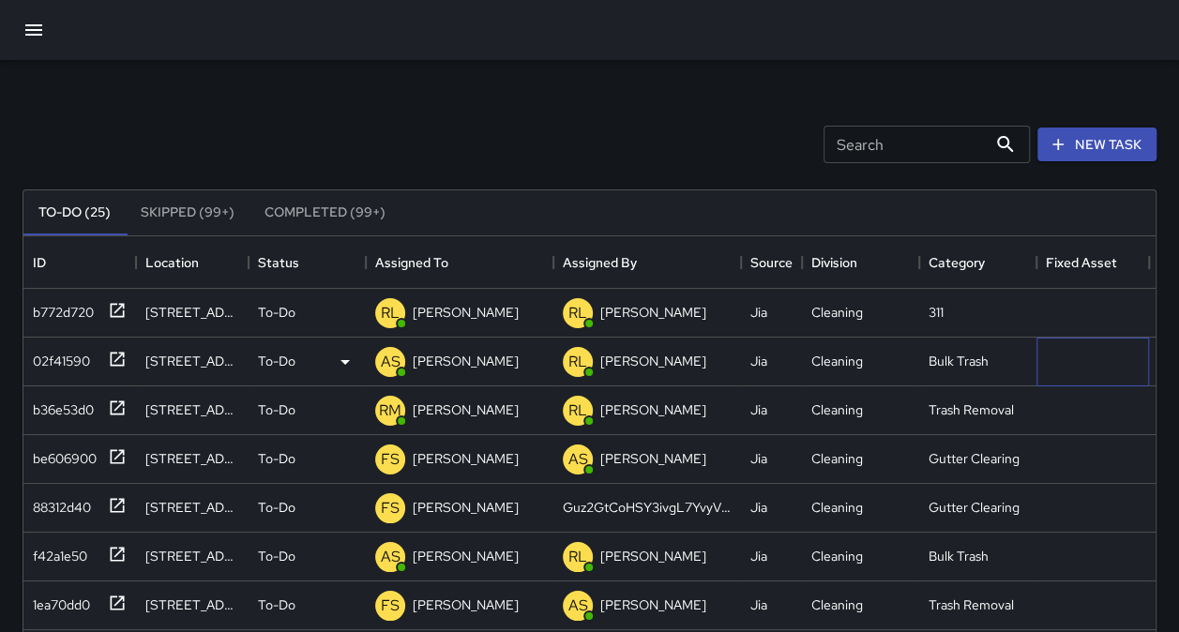
click at [1124, 383] on div at bounding box center [1092, 362] width 113 height 49
click at [200, 245] on div "Location" at bounding box center [192, 262] width 94 height 53
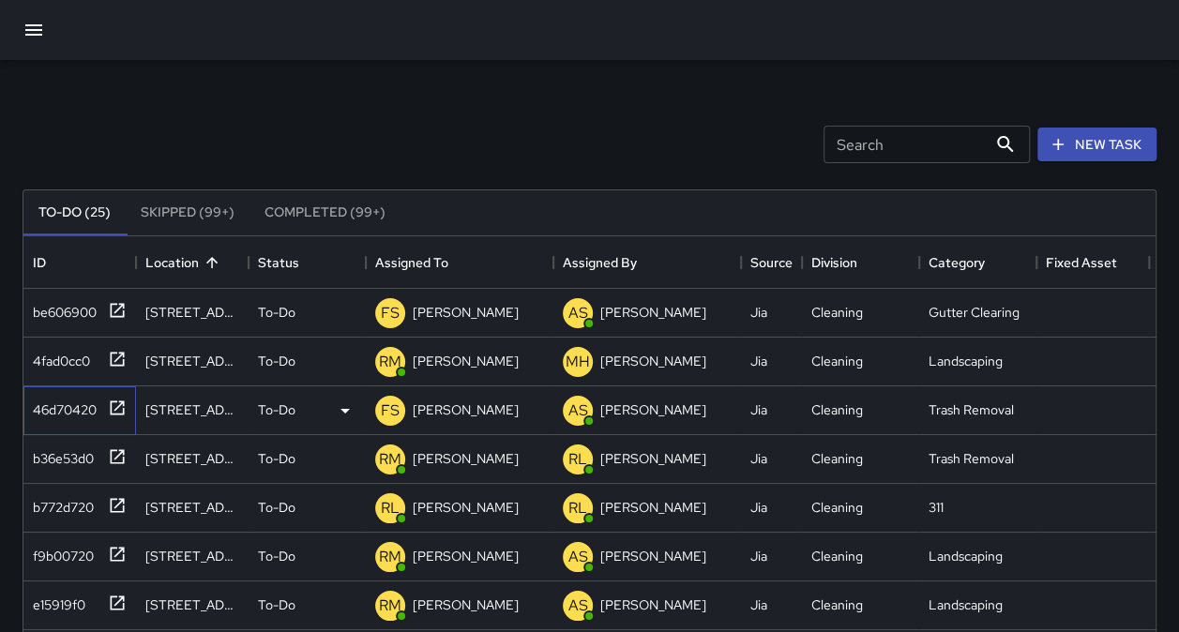
click at [41, 406] on div "46d70420" at bounding box center [60, 406] width 71 height 26
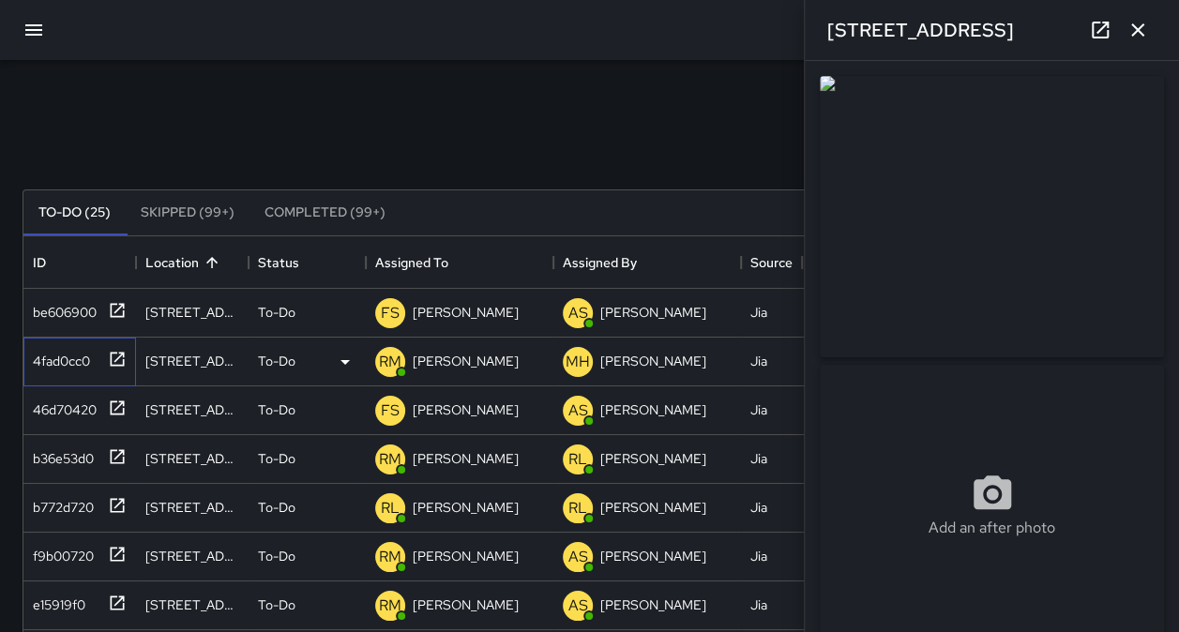
click at [82, 369] on div "4fad0cc0" at bounding box center [57, 357] width 65 height 26
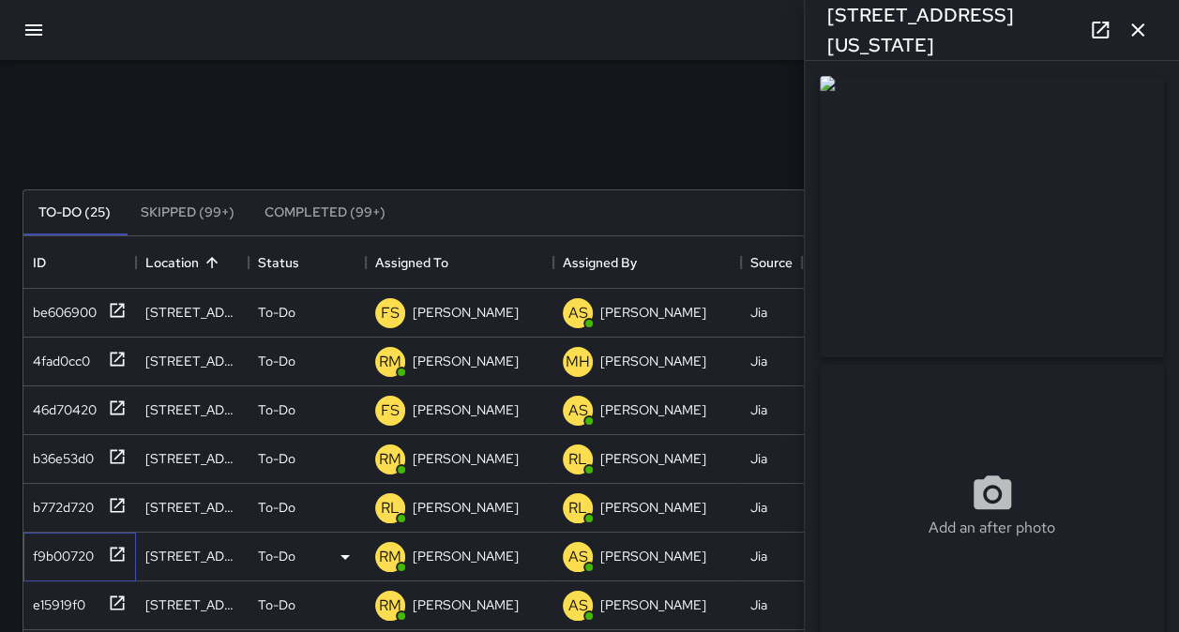
click at [30, 550] on div "f9b00720" at bounding box center [59, 552] width 68 height 26
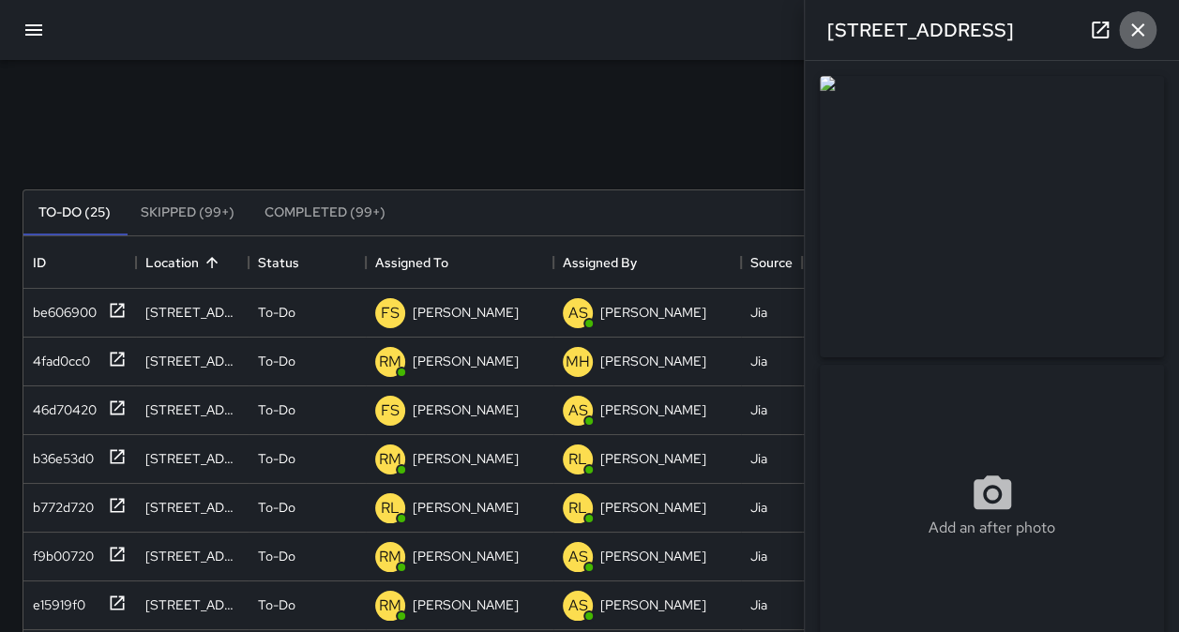
click at [1148, 32] on icon "button" at bounding box center [1137, 30] width 23 height 23
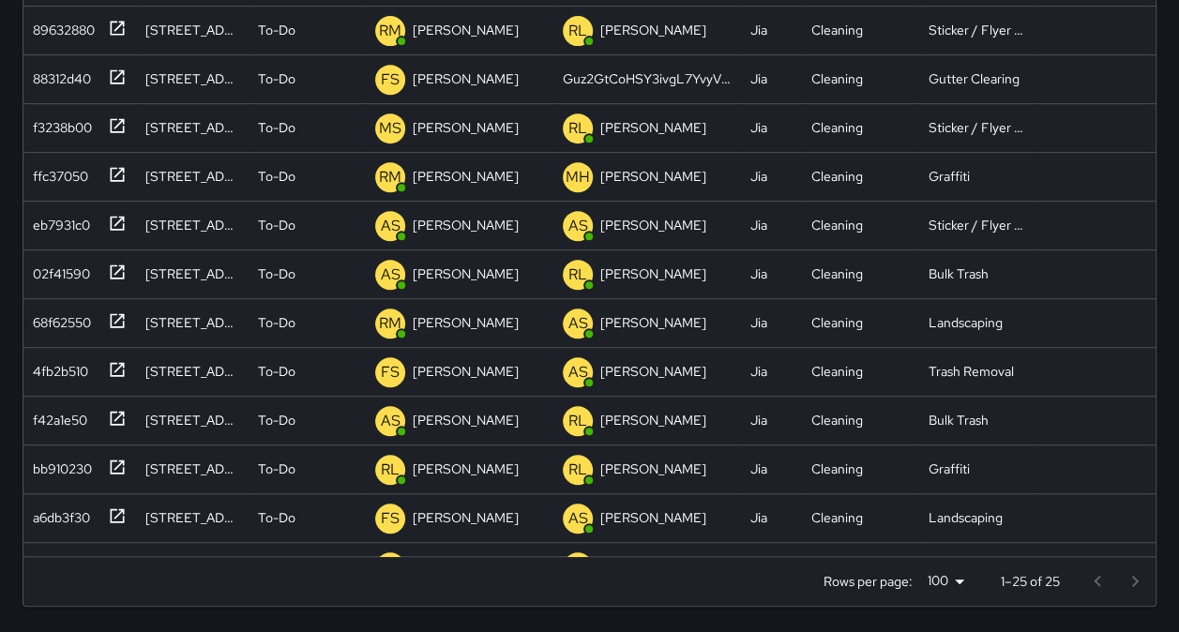
scroll to position [203, 0]
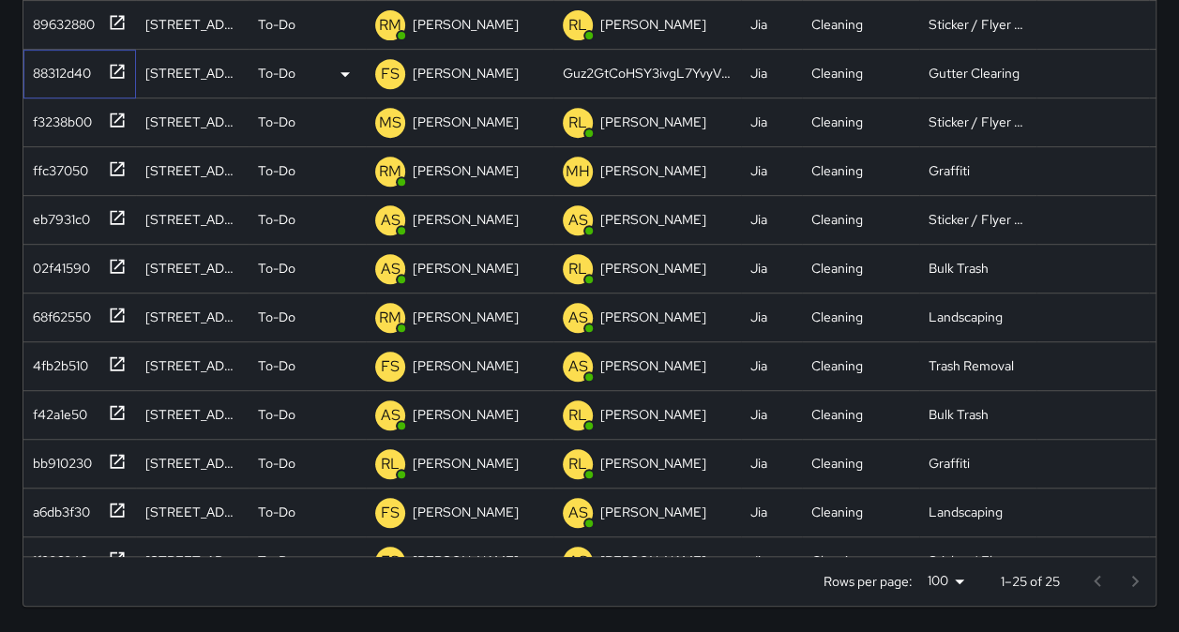
click at [78, 84] on div "88312d40" at bounding box center [75, 69] width 101 height 31
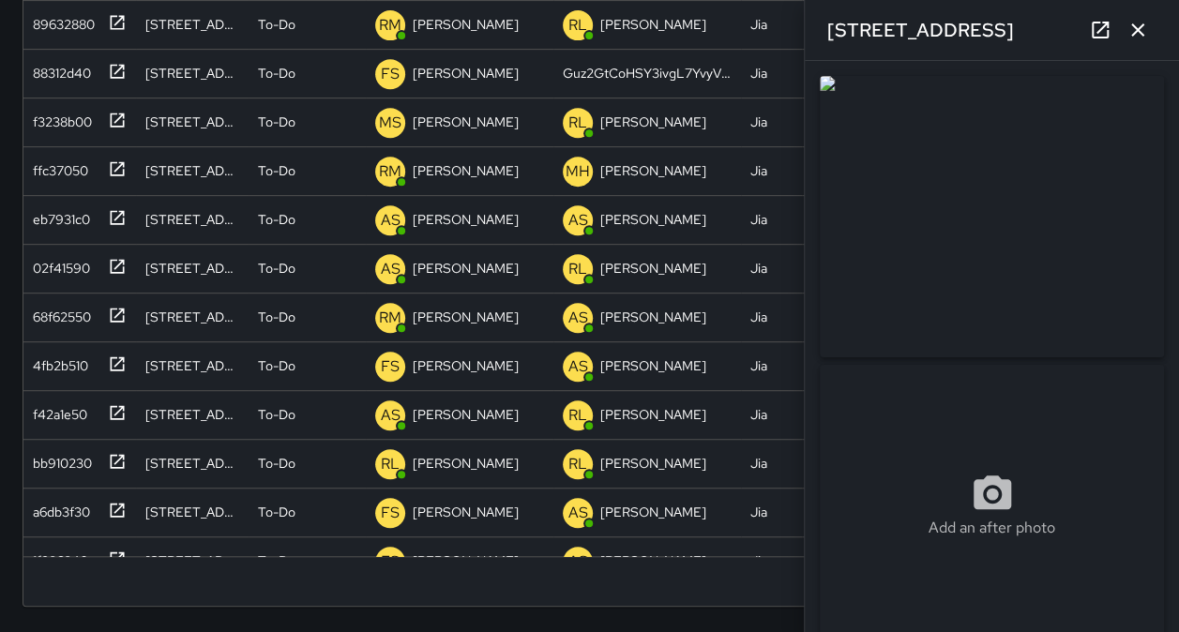
click at [1142, 36] on icon "button" at bounding box center [1137, 29] width 13 height 13
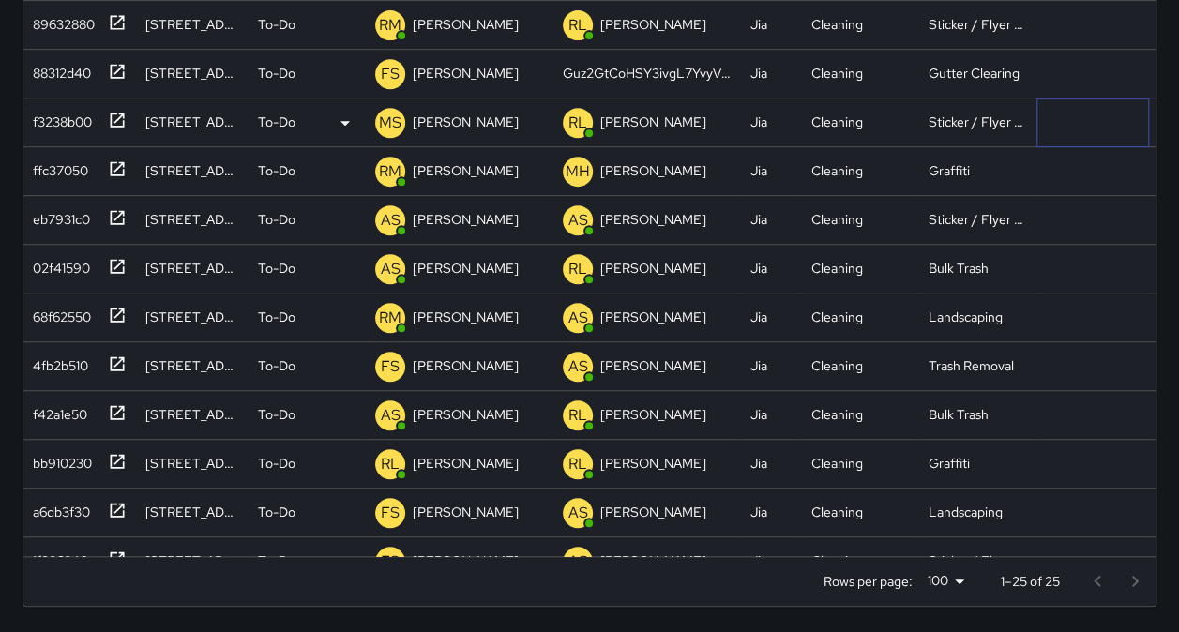
click at [1129, 140] on div at bounding box center [1092, 122] width 113 height 49
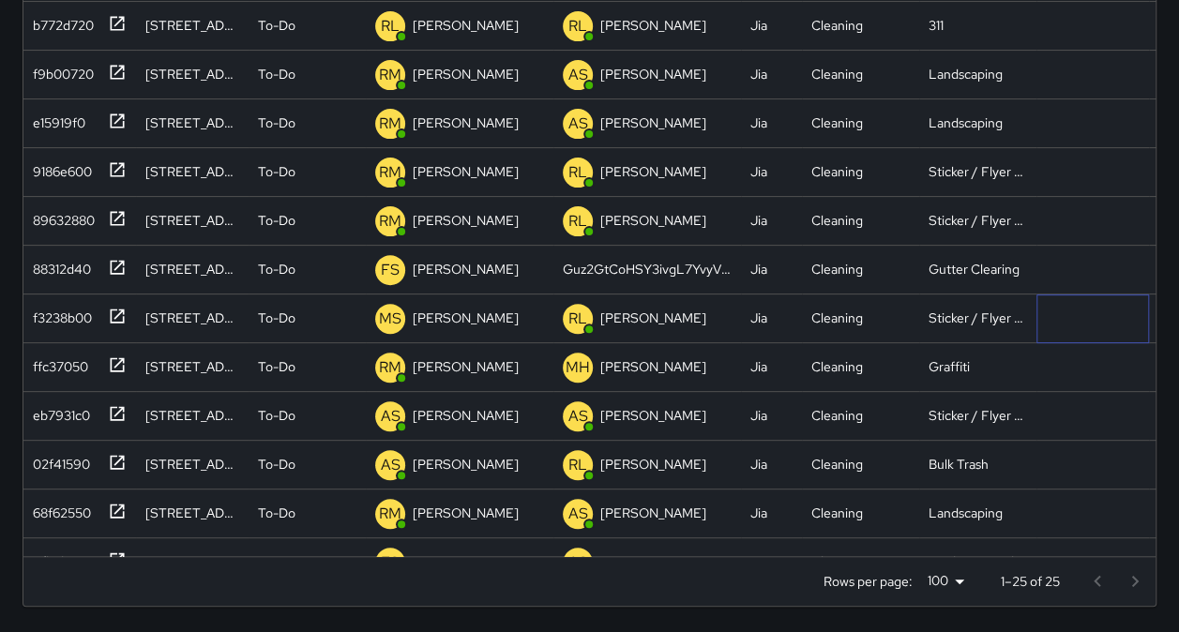
scroll to position [0, 0]
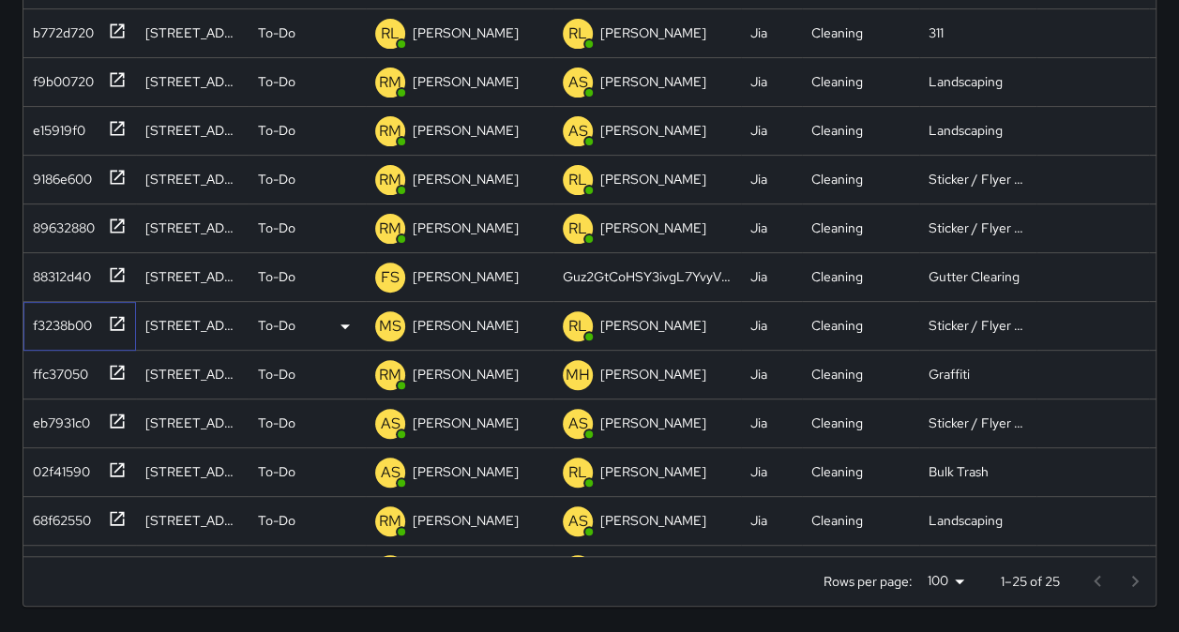
click at [49, 324] on div "f3238b00" at bounding box center [58, 322] width 67 height 26
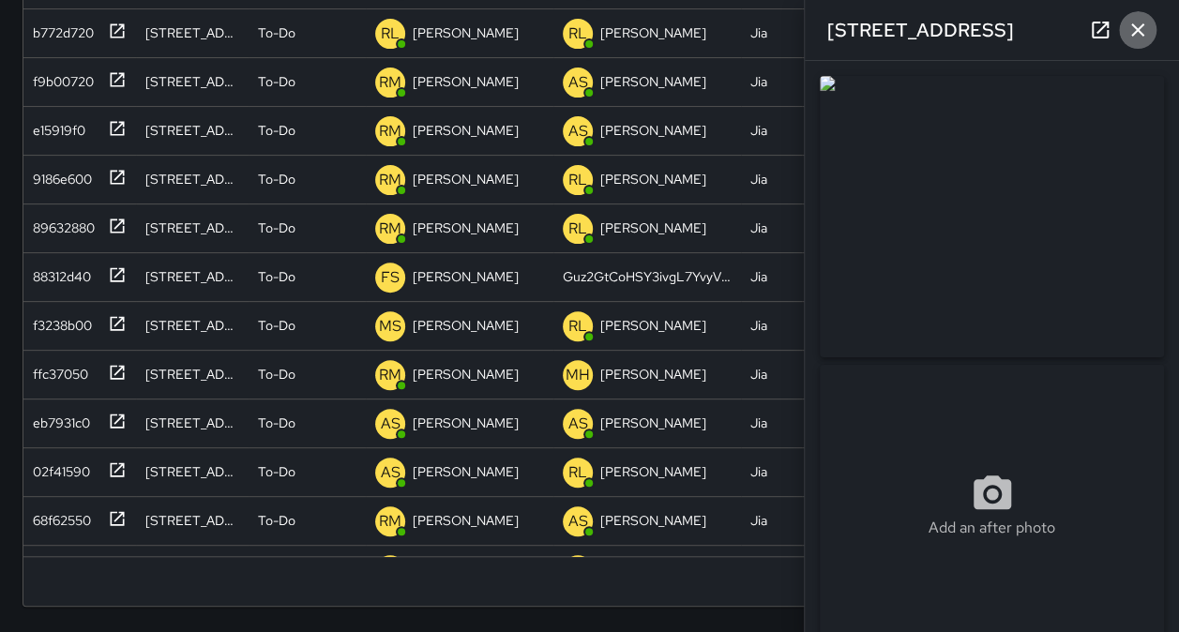
click at [1142, 23] on icon "button" at bounding box center [1137, 30] width 23 height 23
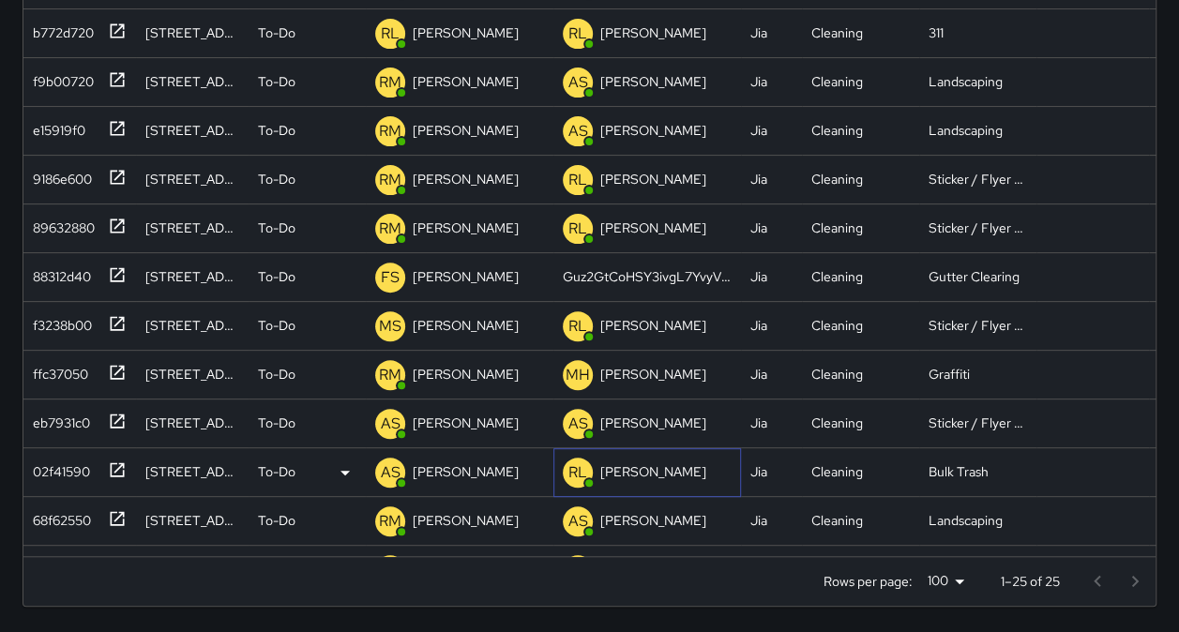
click at [726, 450] on div "[PERSON_NAME]" at bounding box center [647, 472] width 188 height 49
click at [691, 373] on div "MH [PERSON_NAME]" at bounding box center [647, 375] width 188 height 49
click at [53, 273] on div "88312d40" at bounding box center [58, 273] width 66 height 26
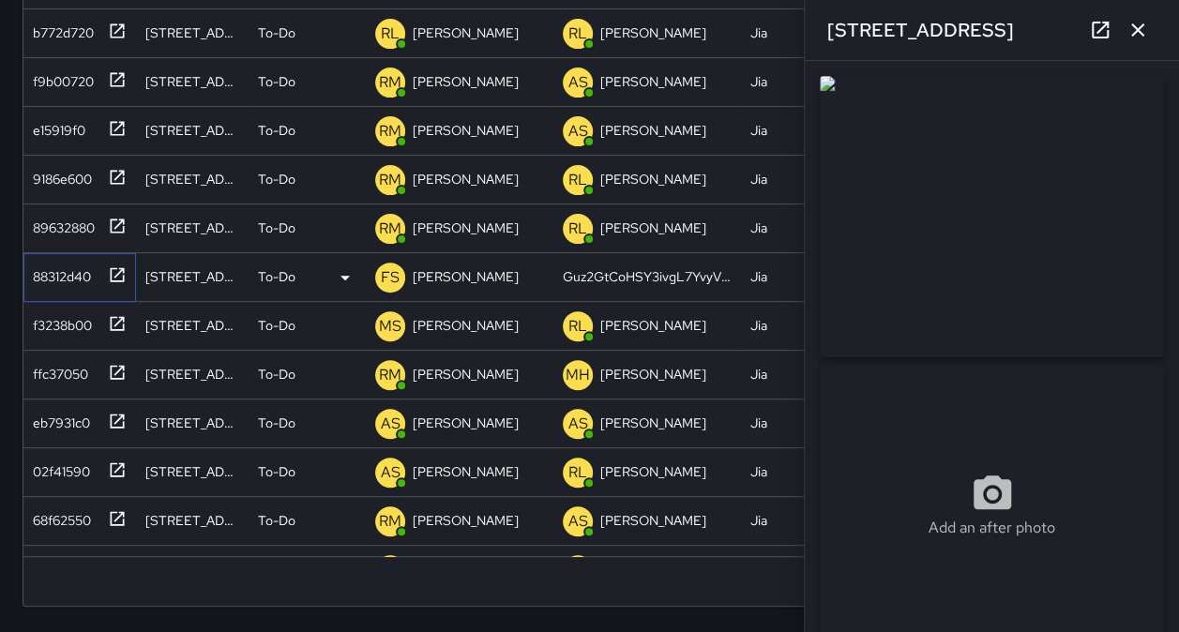
type input "**********"
click at [57, 227] on div "89632880" at bounding box center [59, 224] width 69 height 26
type input "**********"
click at [1140, 34] on icon "button" at bounding box center [1137, 29] width 13 height 13
